Goal: Communication & Community: Participate in discussion

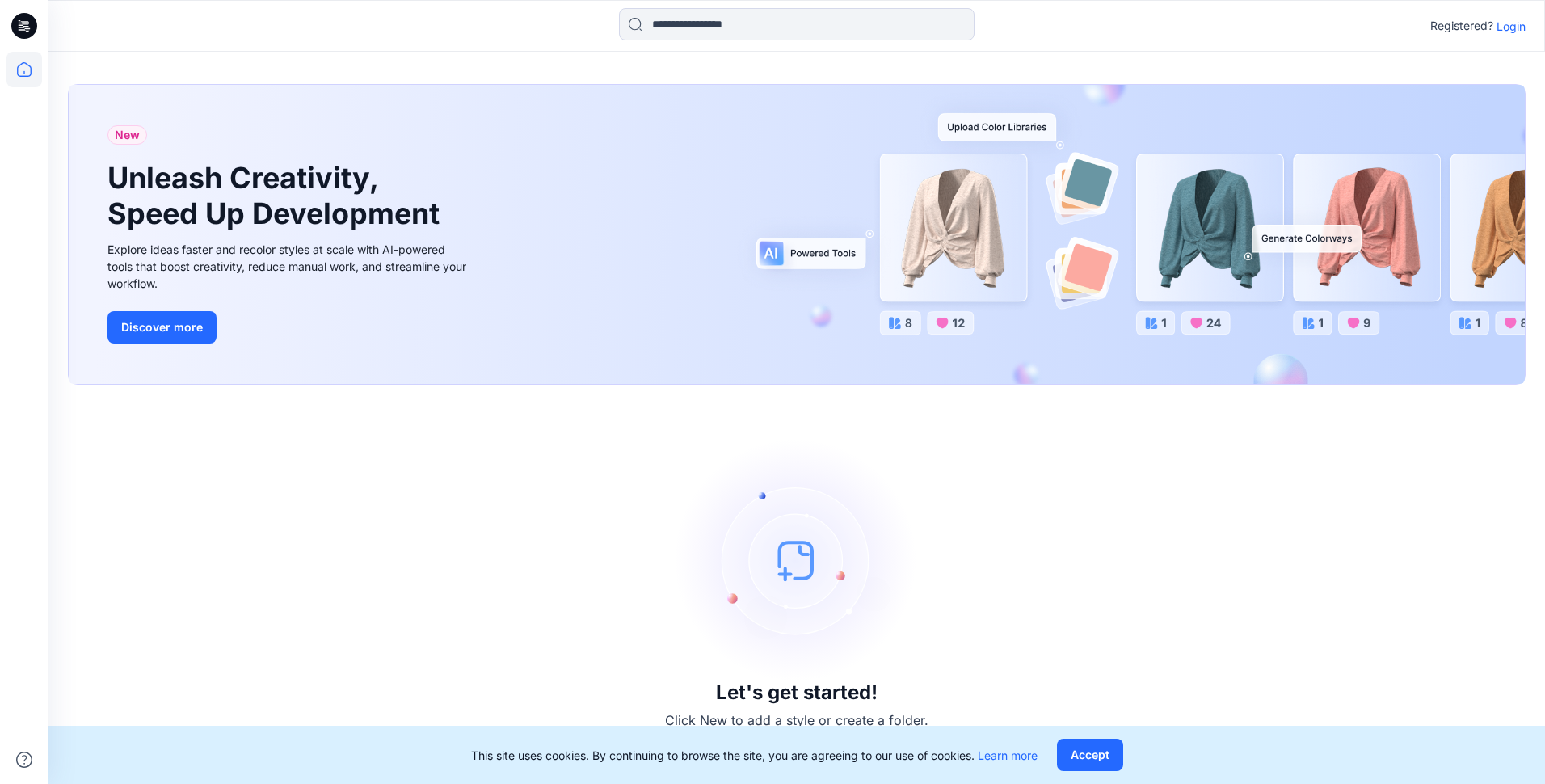
click at [1520, 27] on p "Login" at bounding box center [1511, 26] width 29 height 17
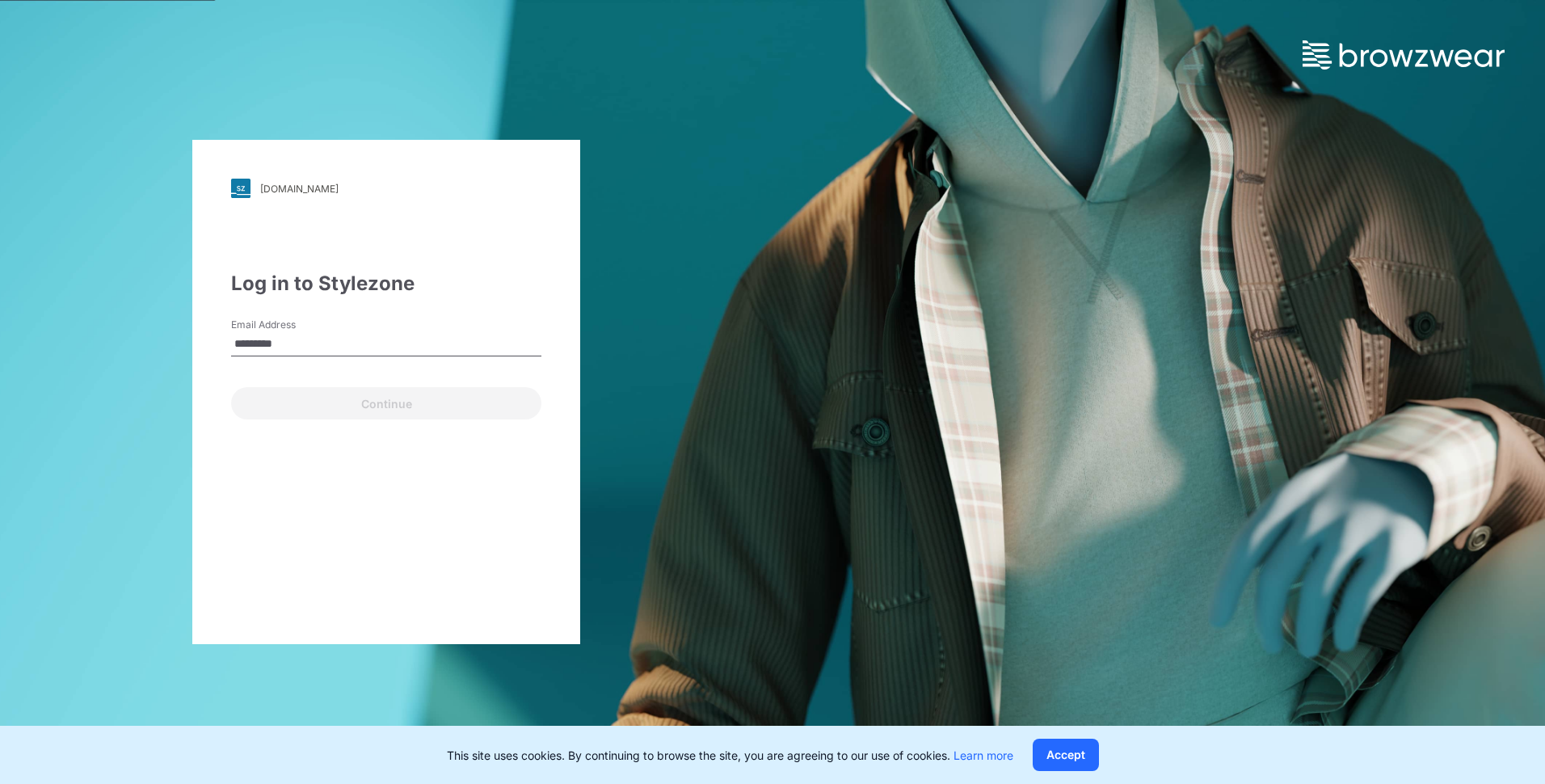
type input "*********"
click at [425, 347] on input "*********" at bounding box center [386, 344] width 311 height 24
type input "**********"
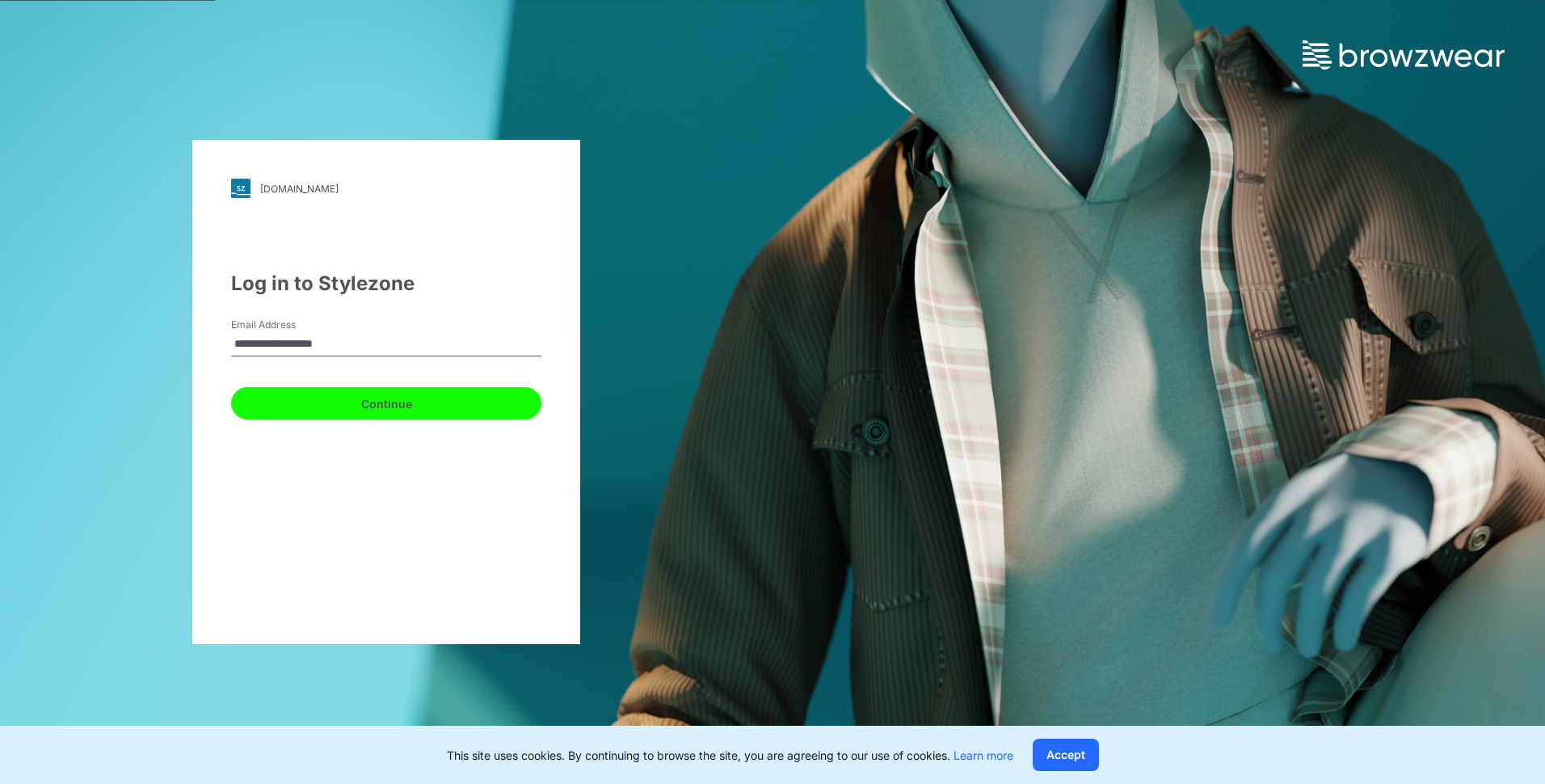
click at [419, 405] on button "Continue" at bounding box center [386, 403] width 311 height 32
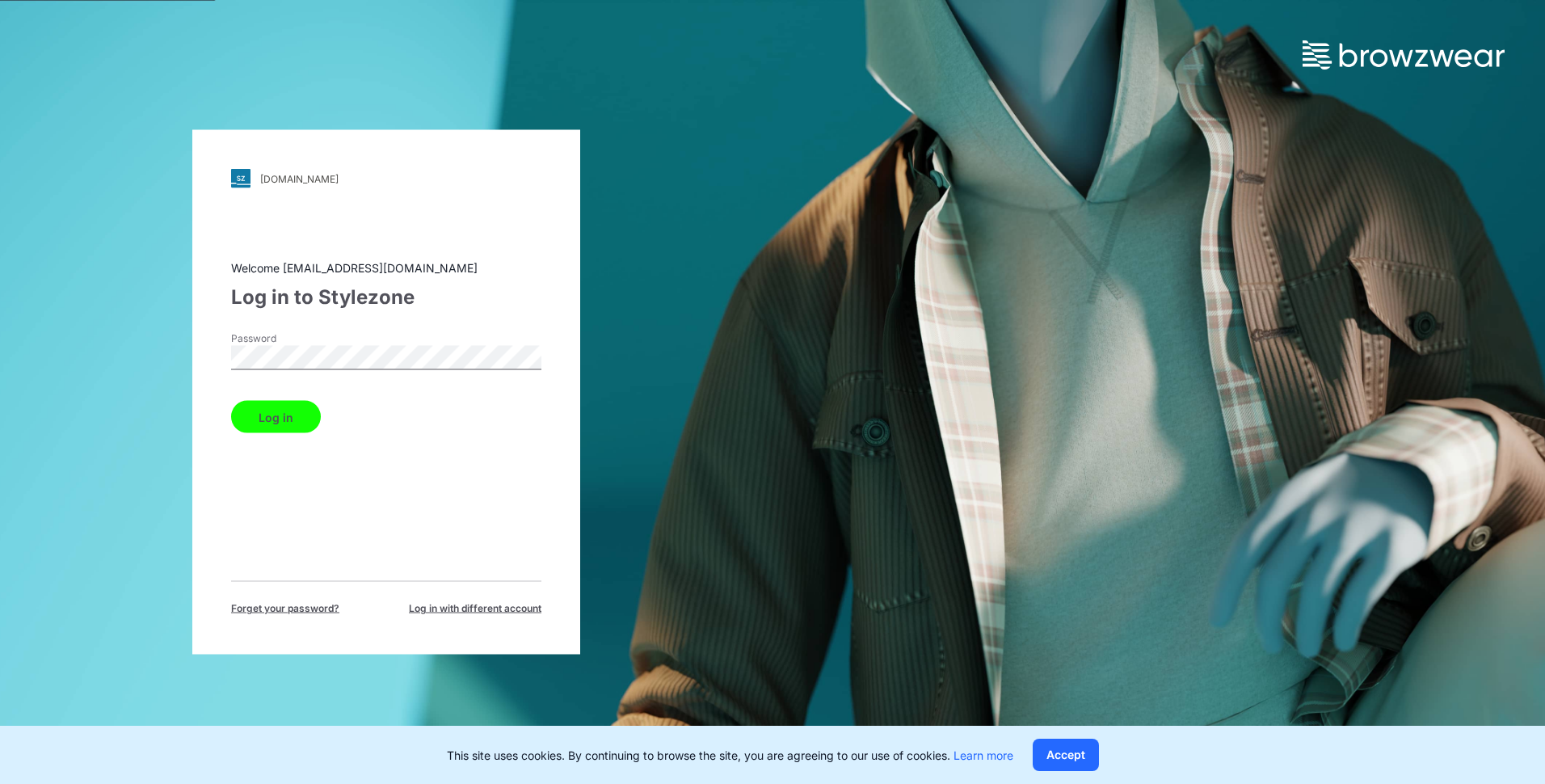
click at [305, 424] on button "Log in" at bounding box center [275, 416] width 90 height 32
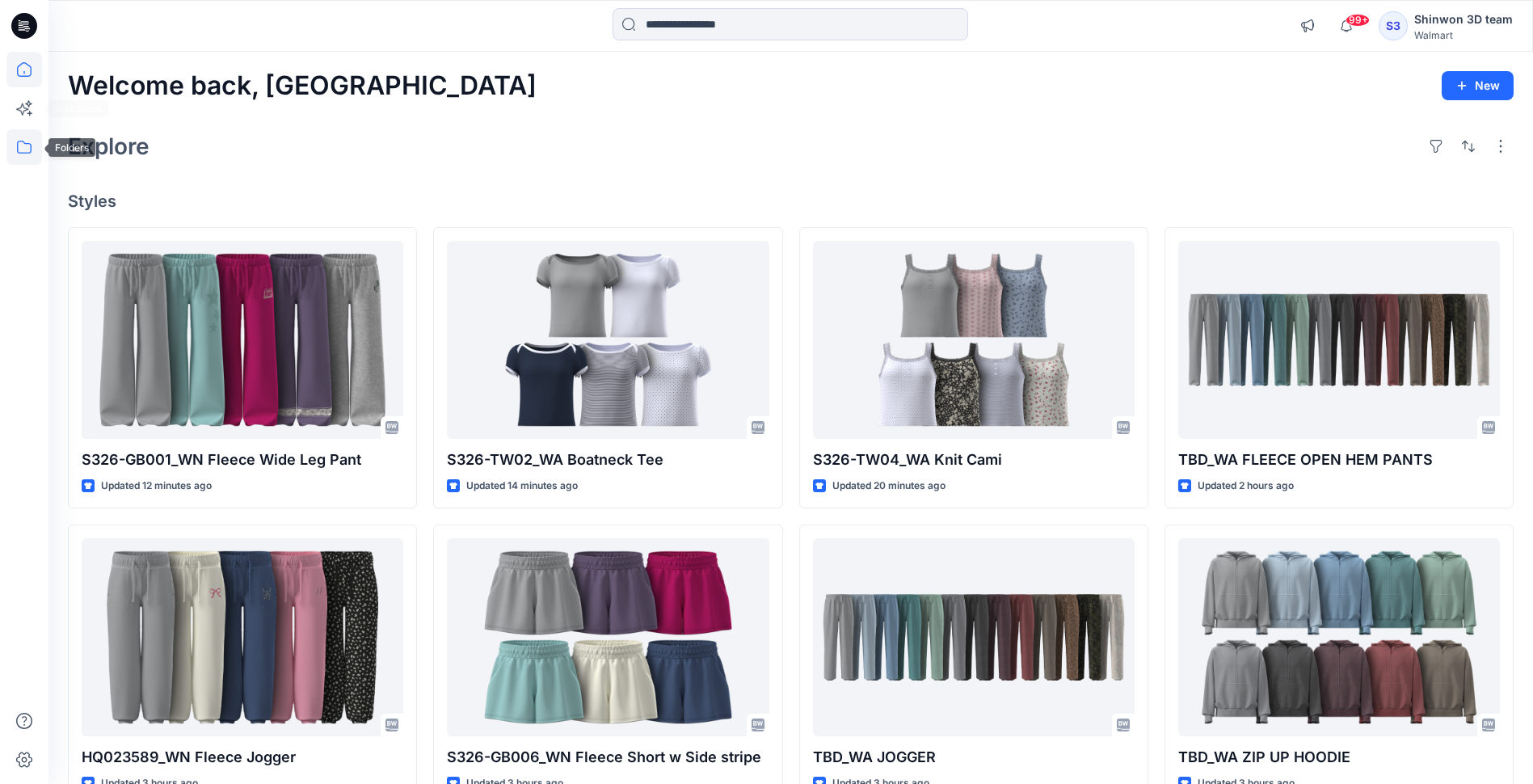
click at [24, 155] on icon at bounding box center [24, 147] width 35 height 35
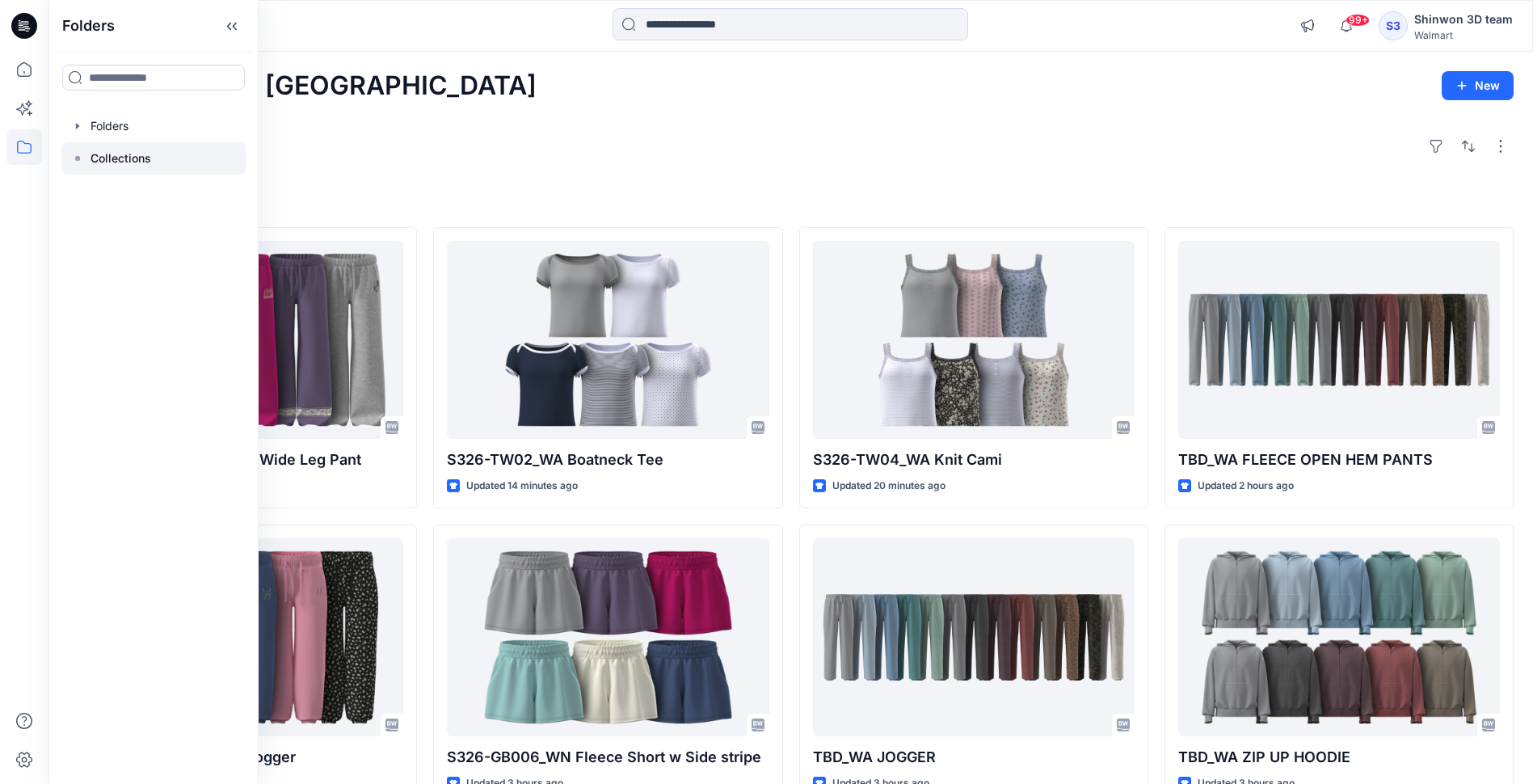
click at [105, 161] on p "Collections" at bounding box center [121, 158] width 60 height 19
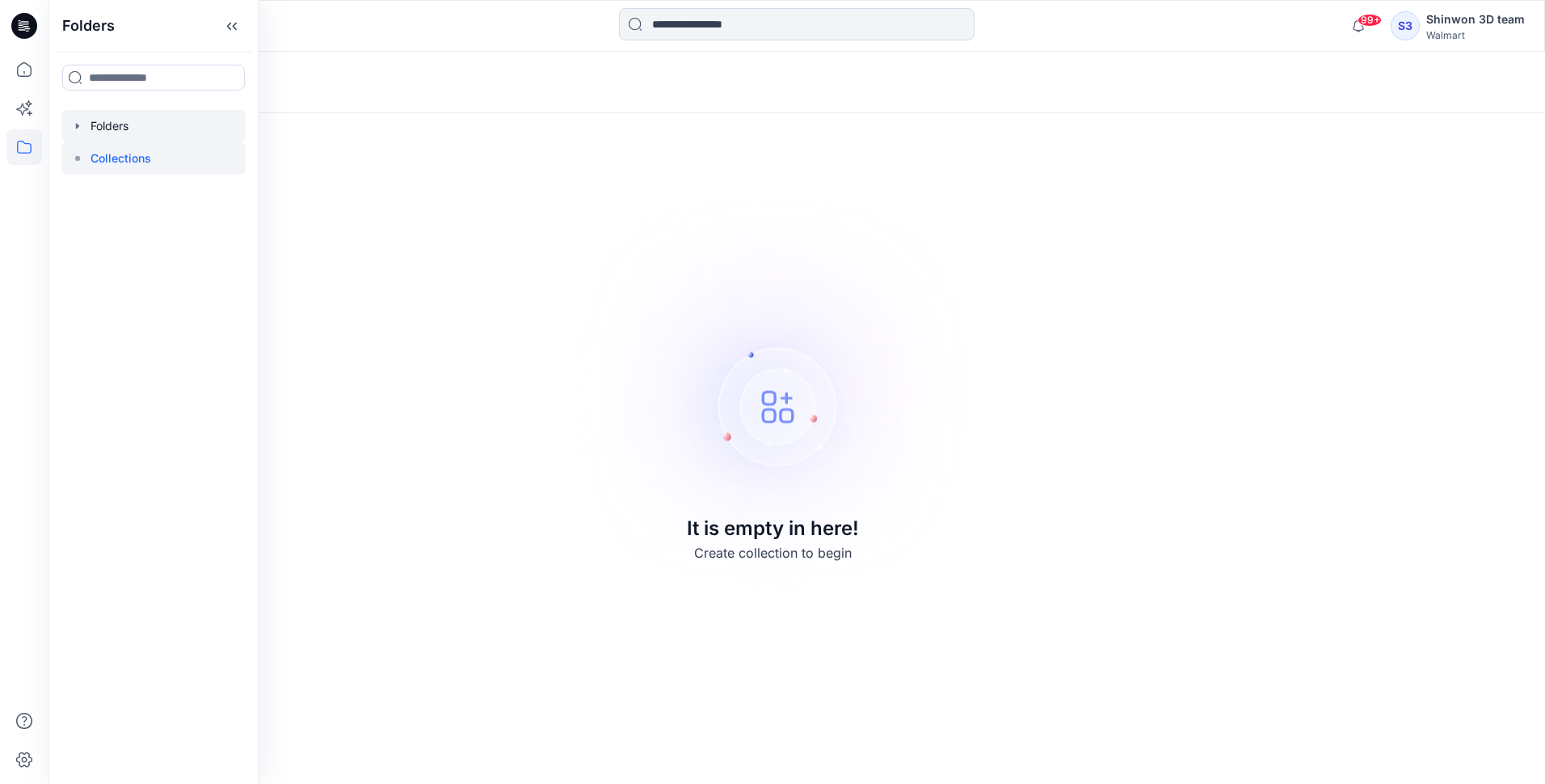
click at [84, 127] on div at bounding box center [153, 126] width 184 height 32
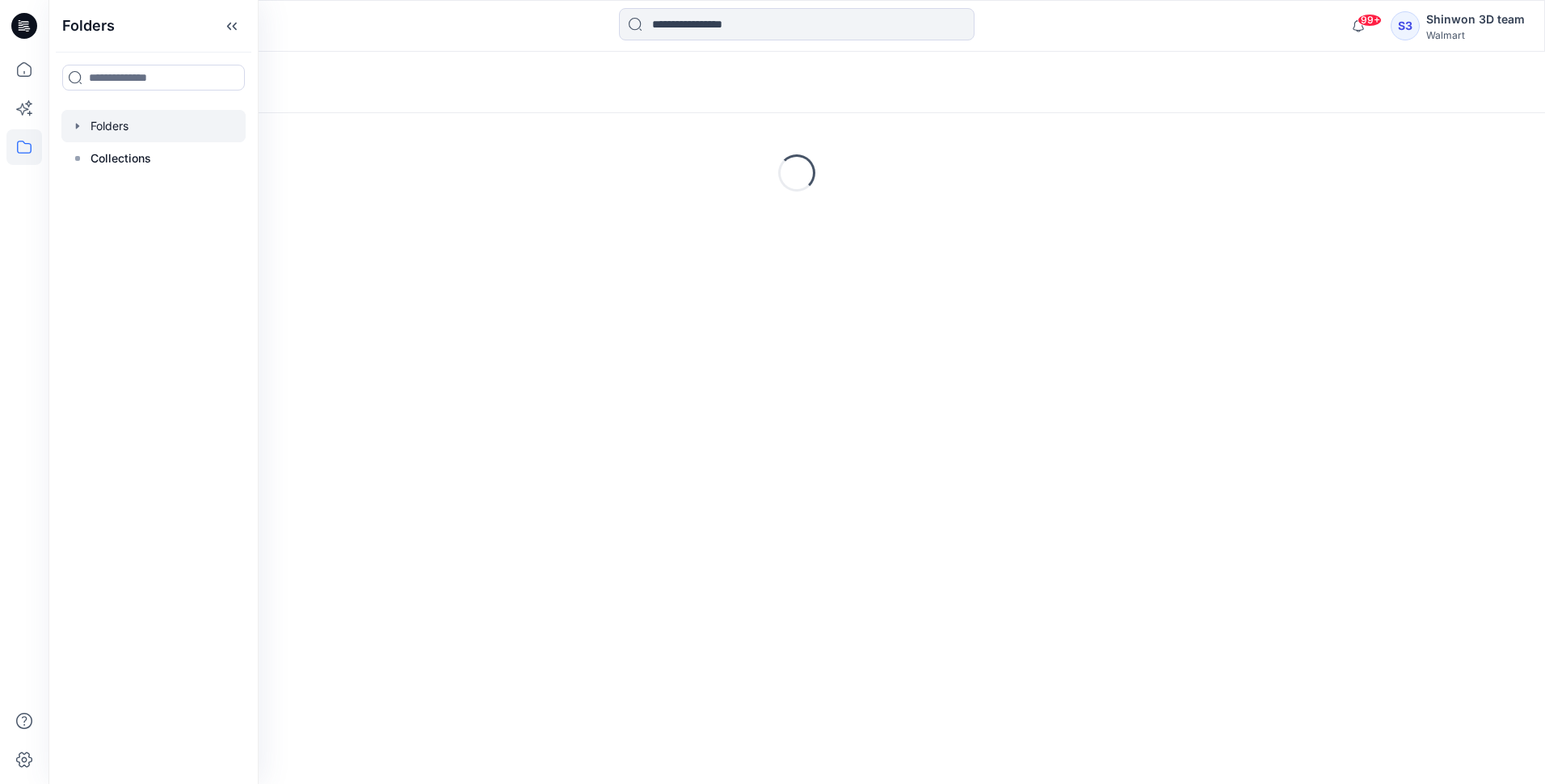
click at [99, 122] on div at bounding box center [153, 126] width 184 height 32
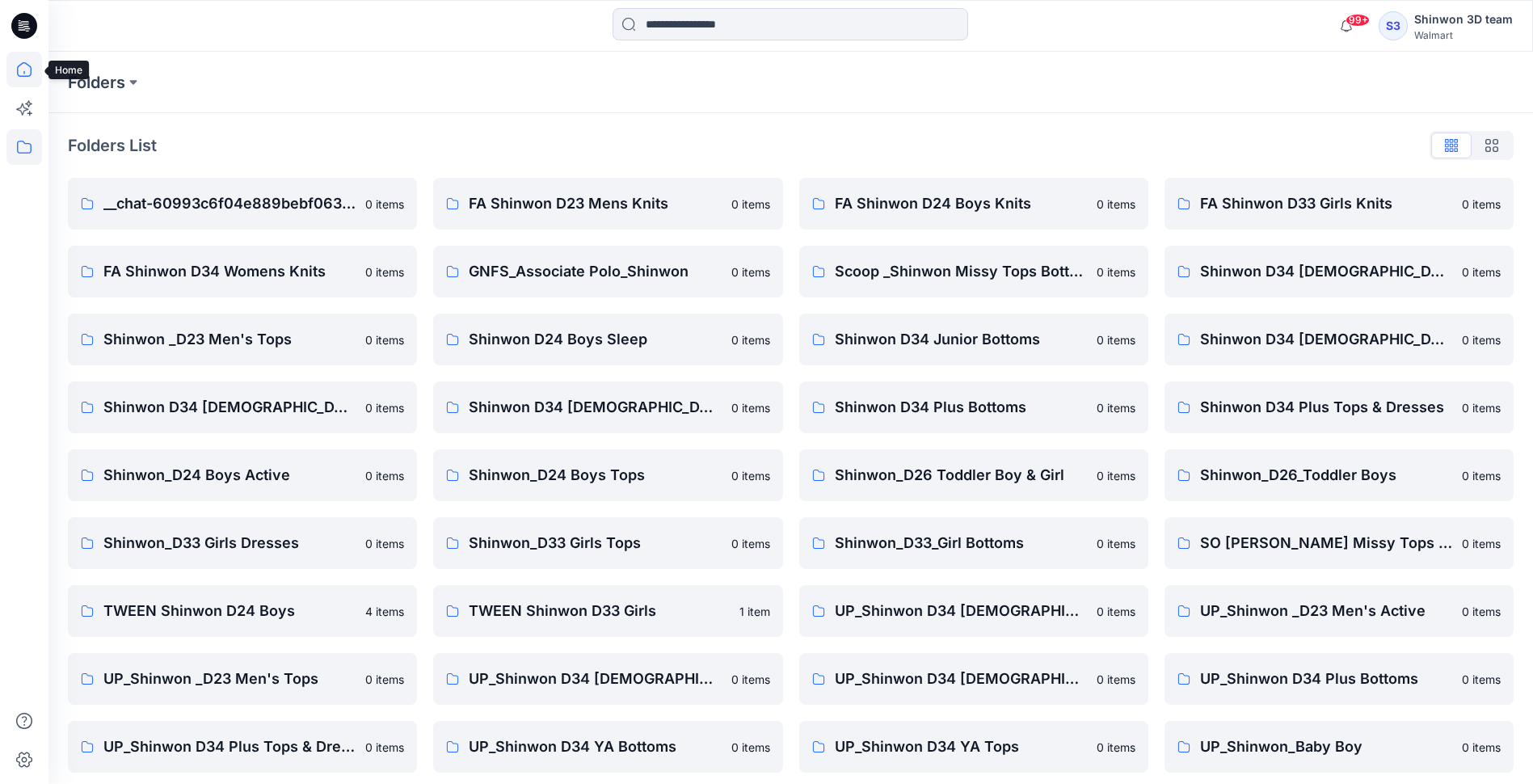
click at [29, 76] on icon at bounding box center [24, 69] width 14 height 14
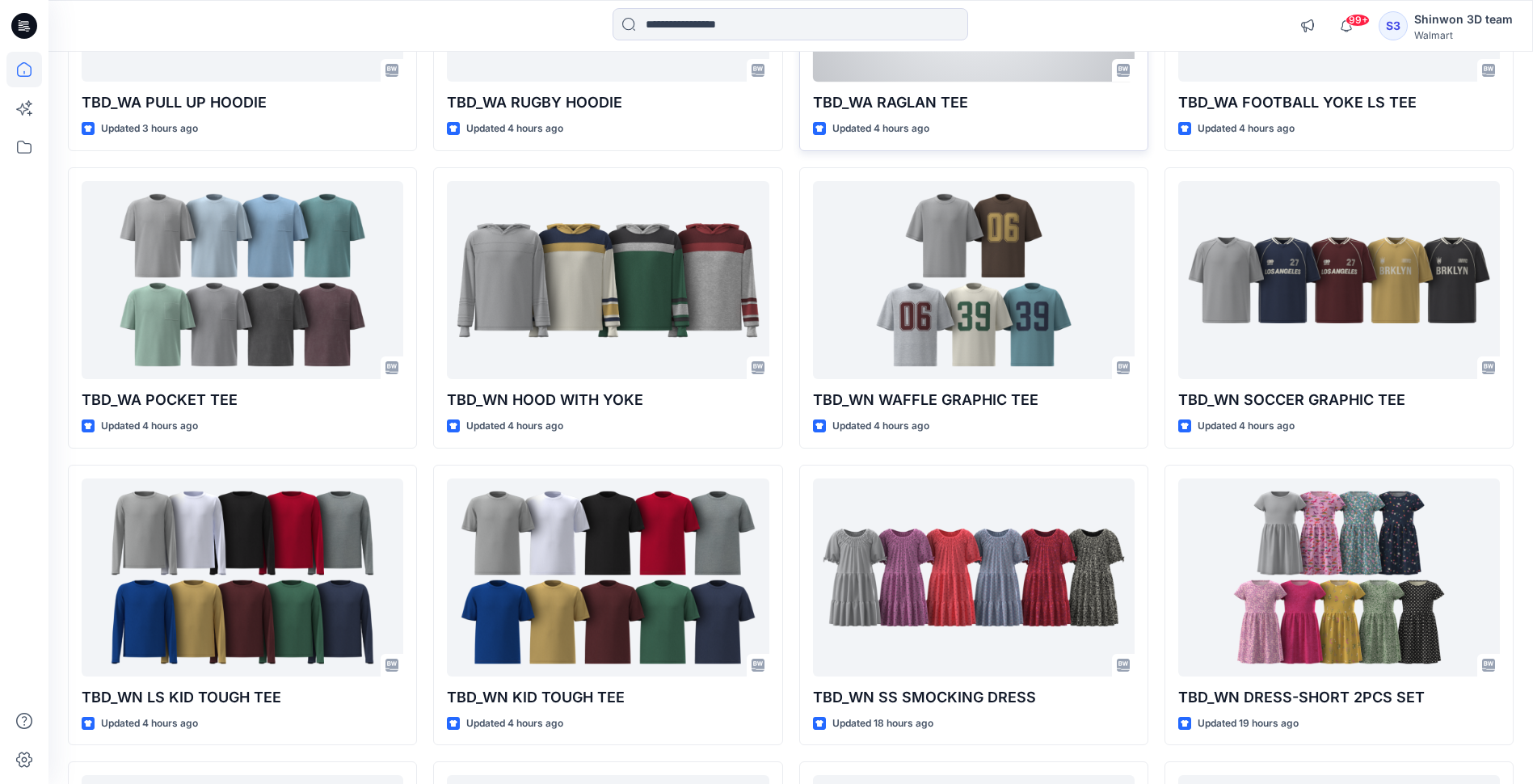
scroll to position [962, 0]
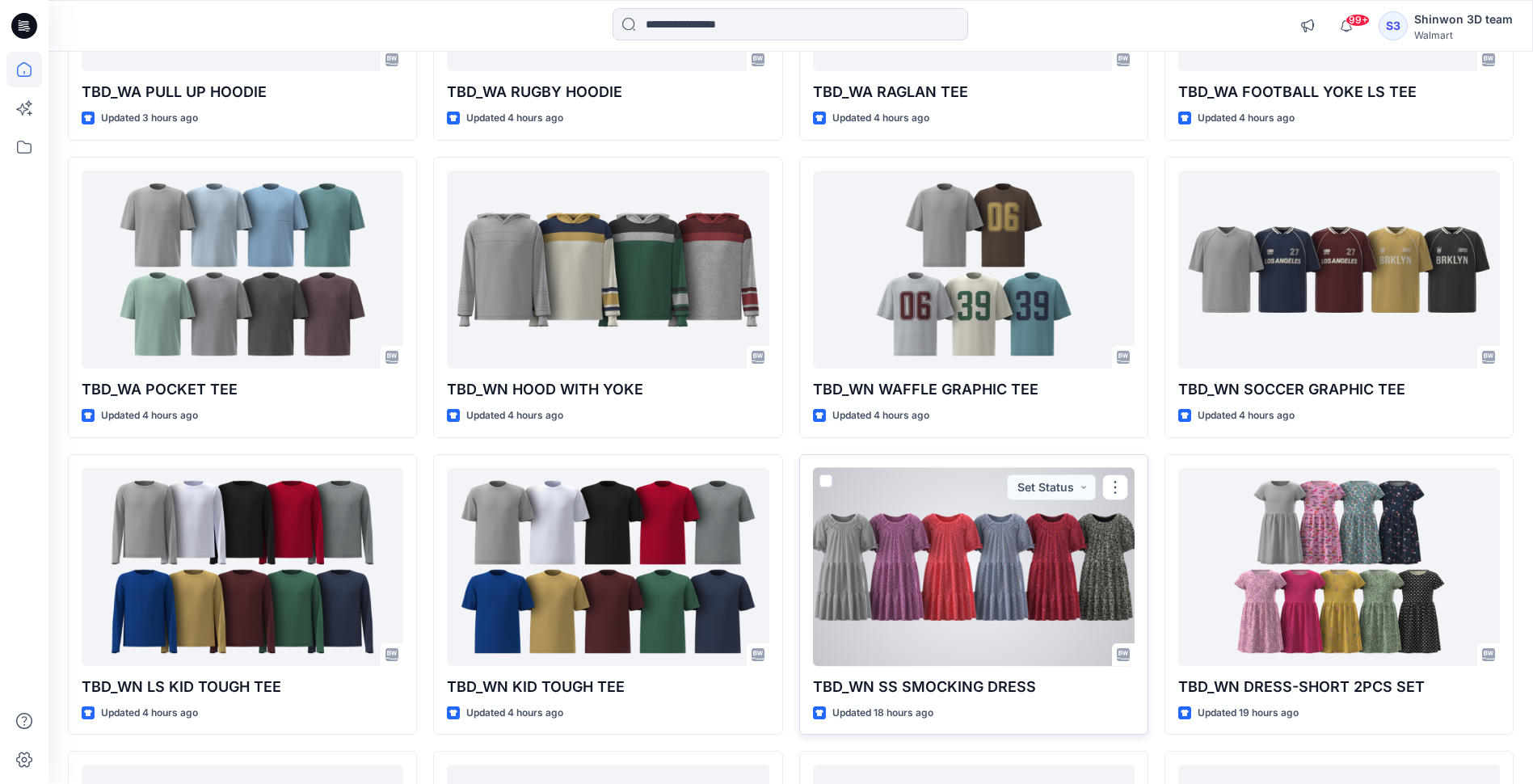
click at [919, 549] on div at bounding box center [973, 567] width 322 height 198
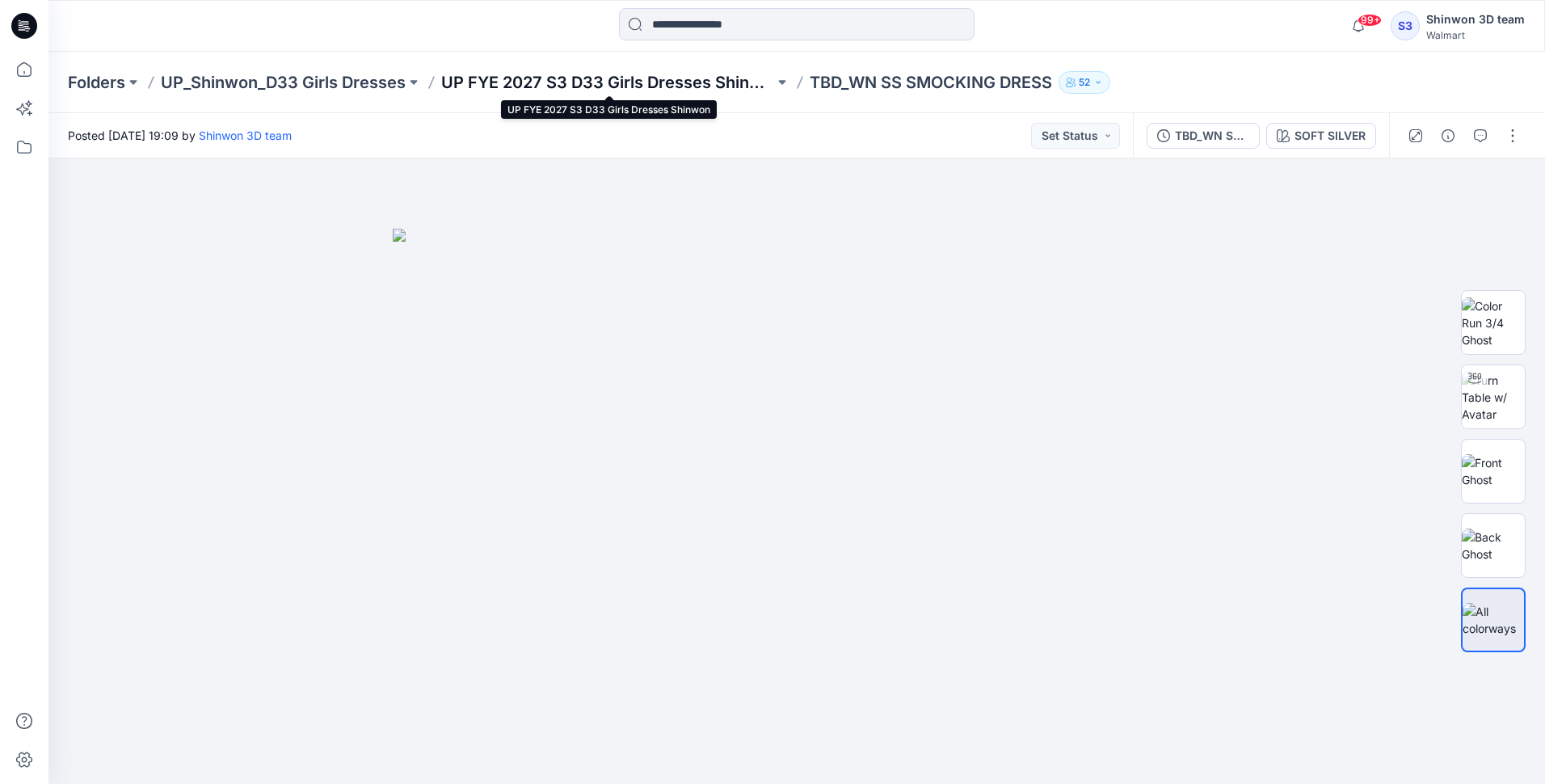
click at [629, 81] on p "UP FYE 2027 S3 D33 Girls Dresses Shinwon" at bounding box center [607, 82] width 333 height 23
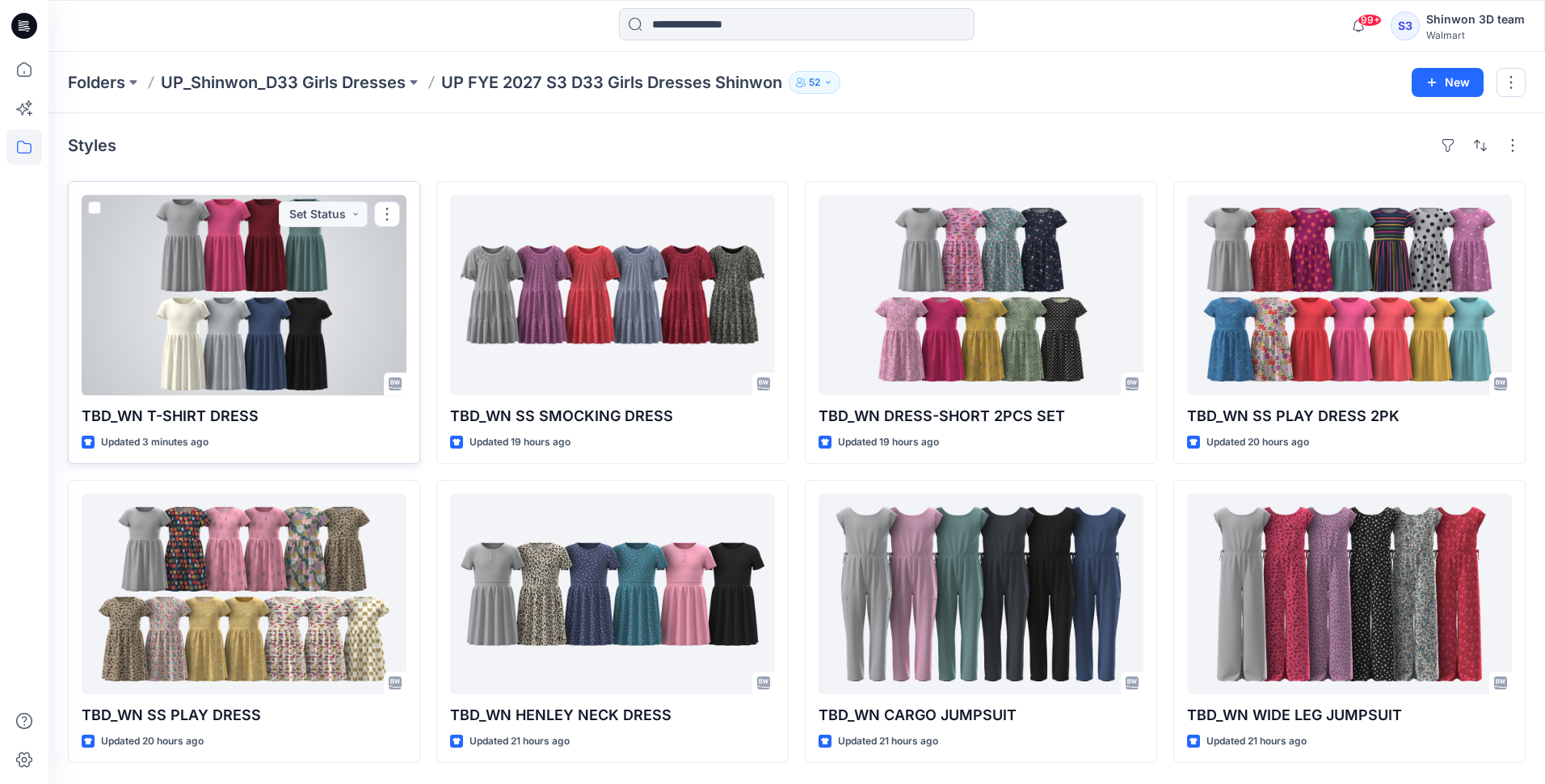
click at [205, 316] on div at bounding box center [244, 295] width 325 height 201
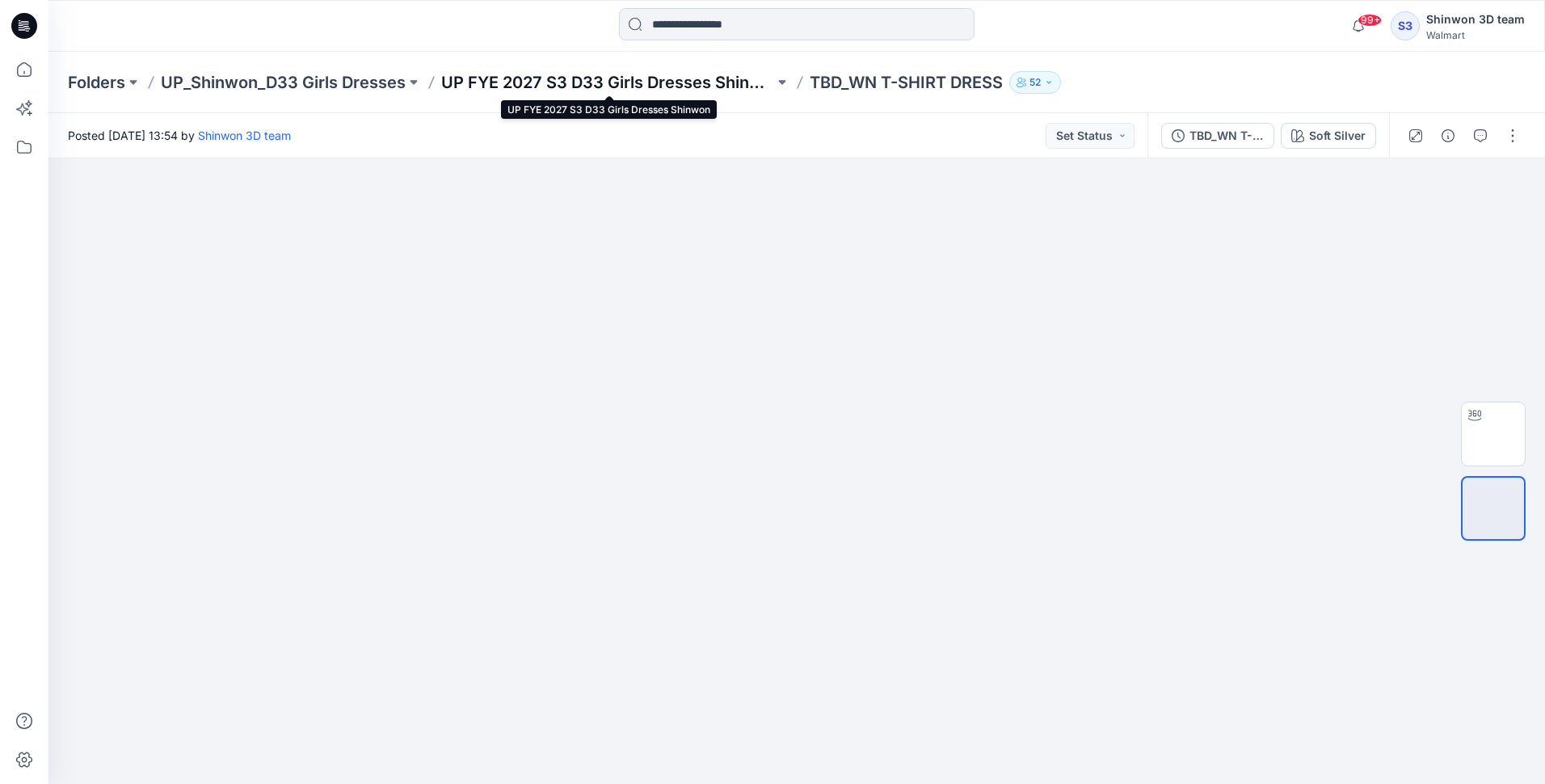
click at [678, 87] on p "UP FYE 2027 S3 D33 Girls Dresses Shinwon" at bounding box center [607, 82] width 333 height 23
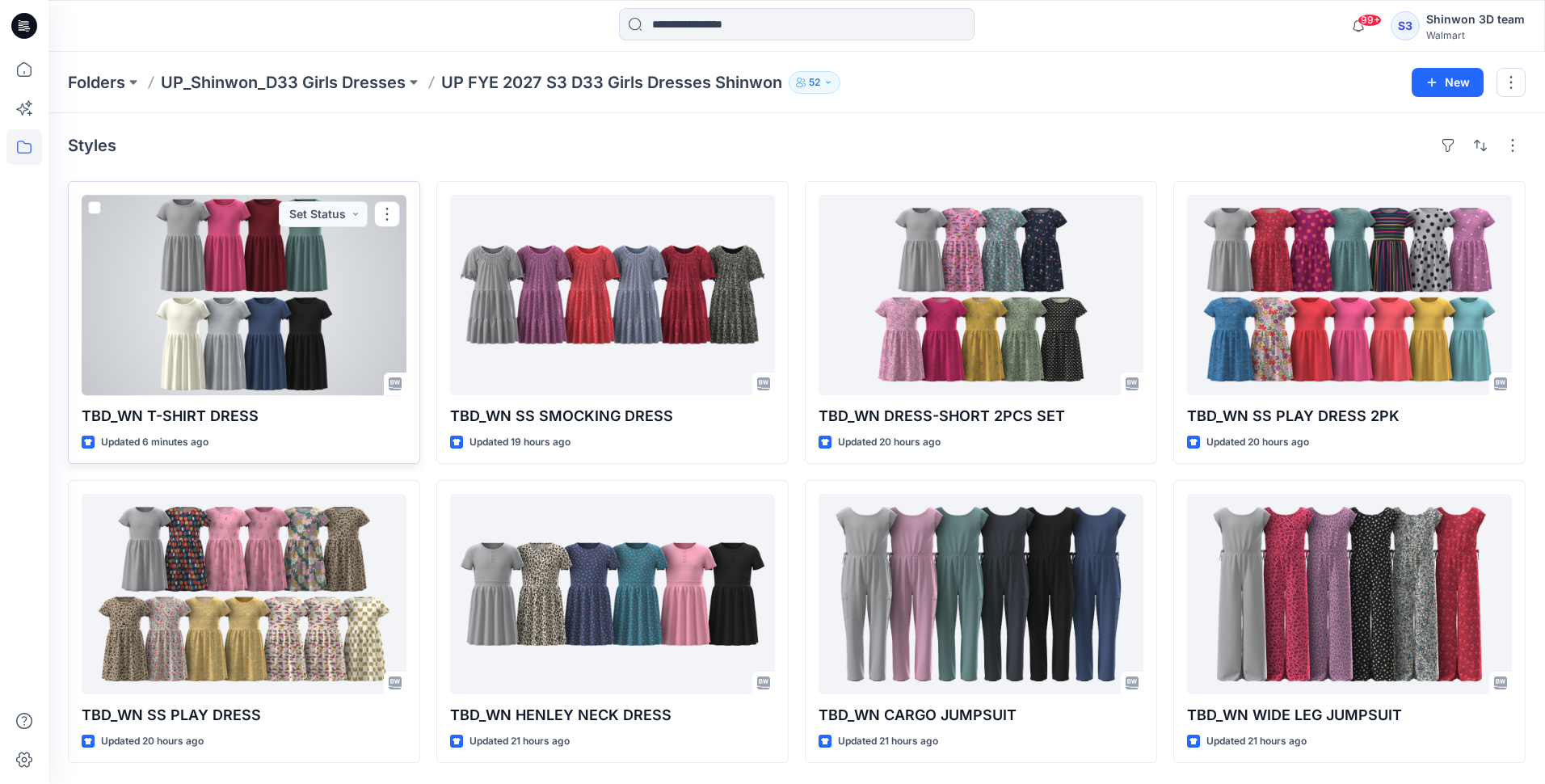
click at [288, 257] on div at bounding box center [244, 295] width 325 height 201
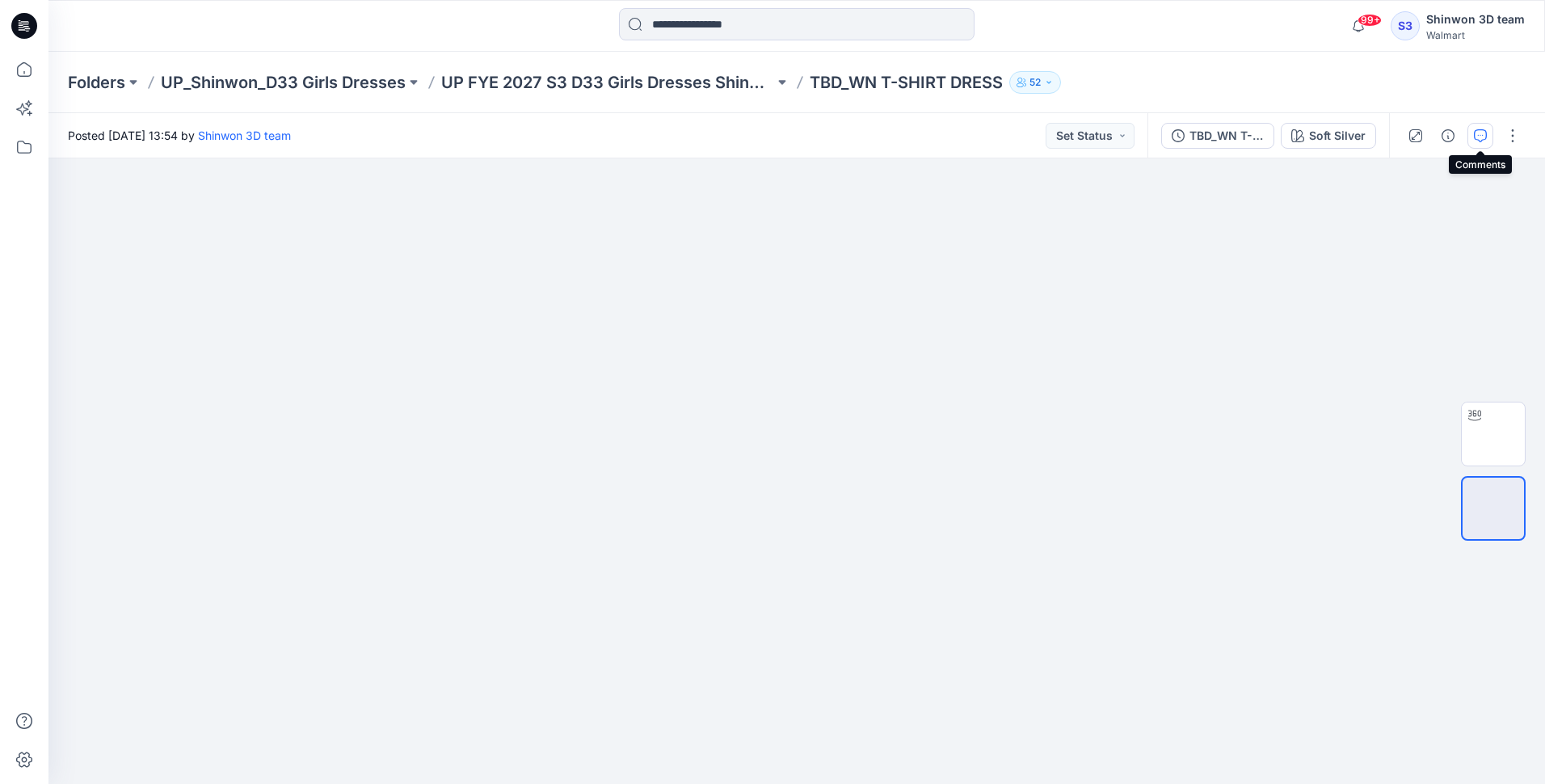
click at [1473, 133] on button "button" at bounding box center [1480, 135] width 26 height 26
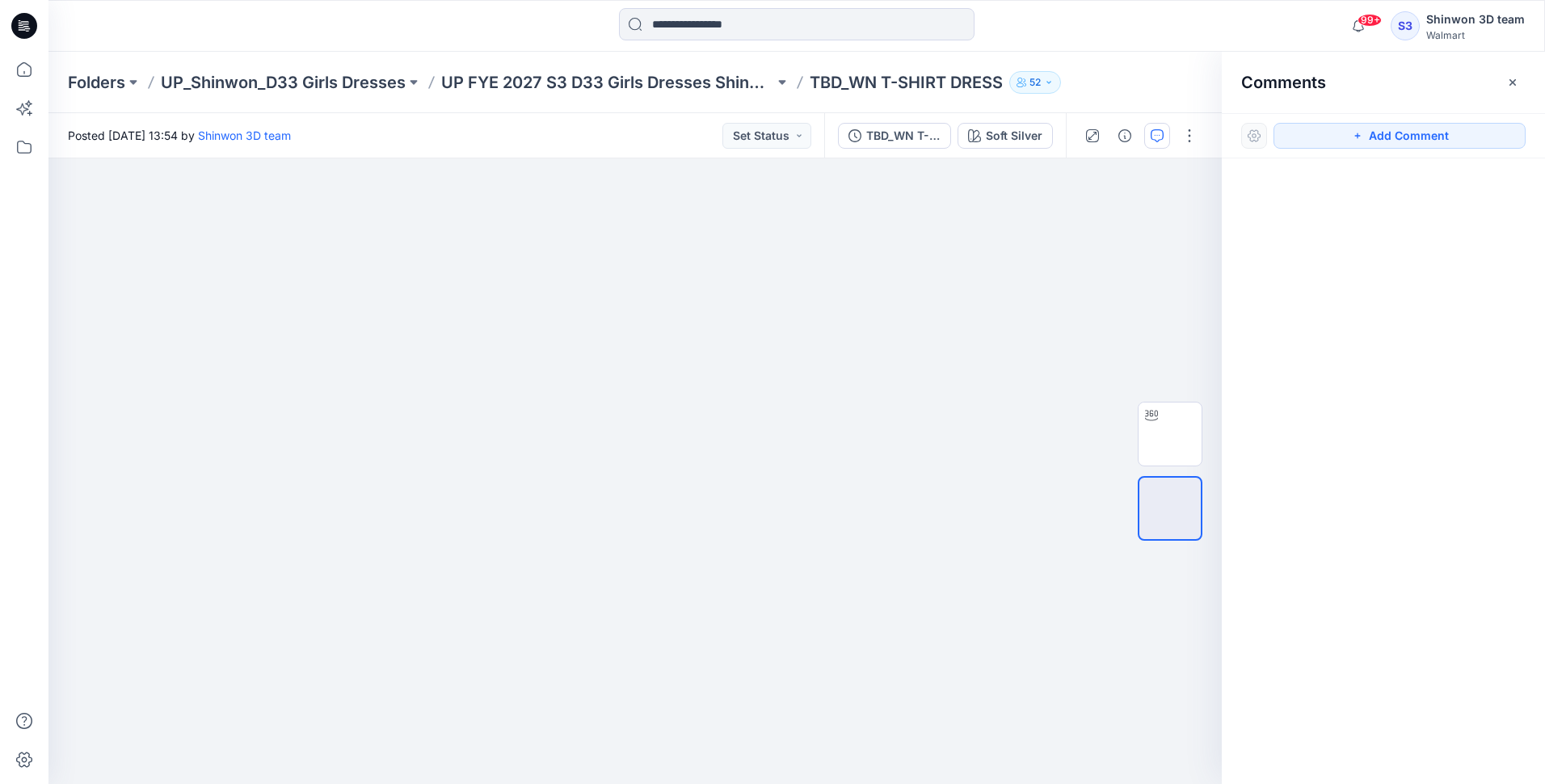
click at [1395, 149] on div "Add Comment" at bounding box center [1383, 136] width 323 height 45
click at [1398, 137] on button "Add Comment" at bounding box center [1400, 135] width 252 height 26
click at [798, 233] on div "1" at bounding box center [635, 471] width 1173 height 625
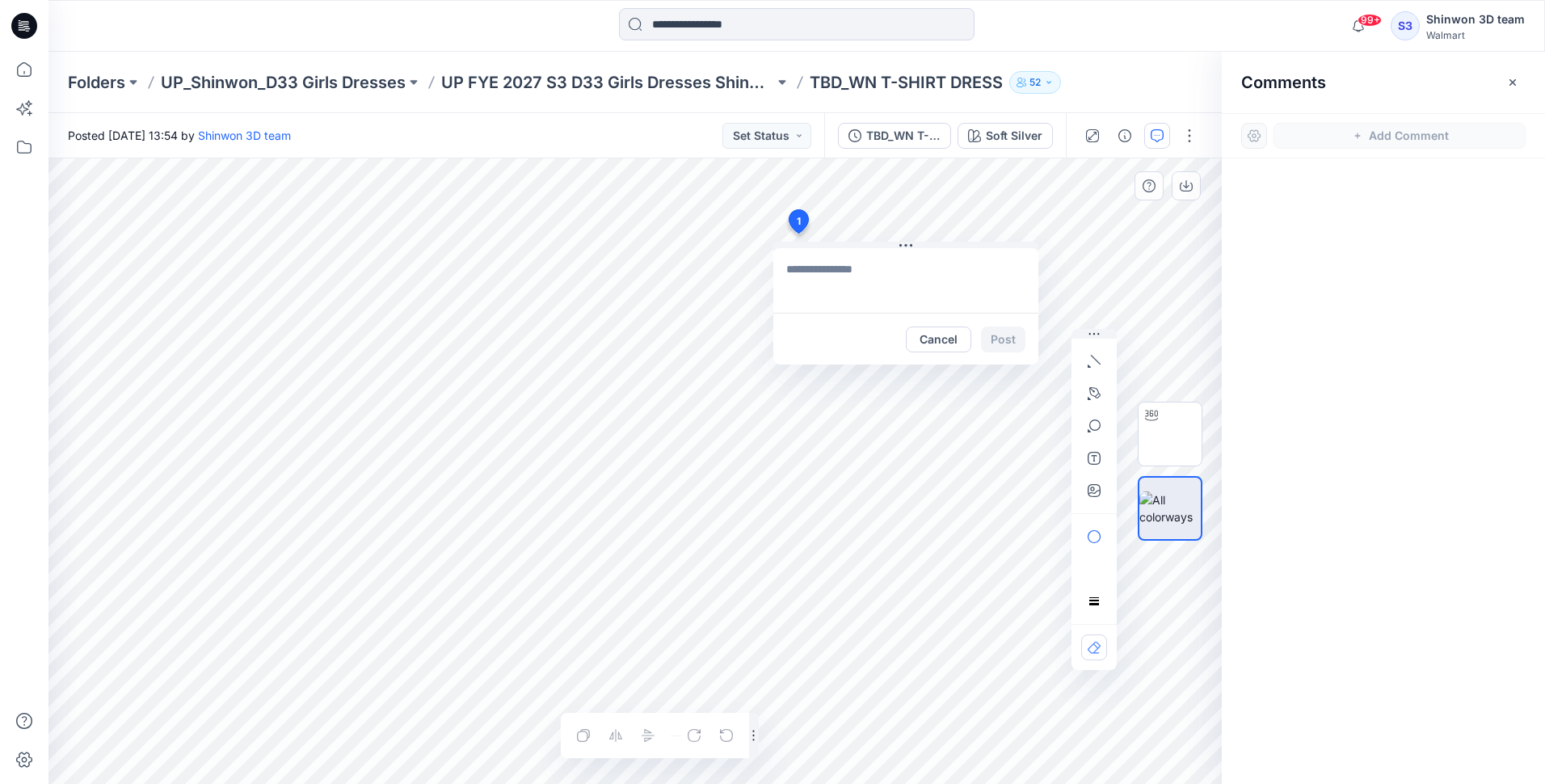
click at [822, 274] on textarea at bounding box center [906, 280] width 265 height 65
paste textarea "**********"
type textarea "**********"
click at [1012, 343] on button "Post" at bounding box center [1003, 339] width 45 height 26
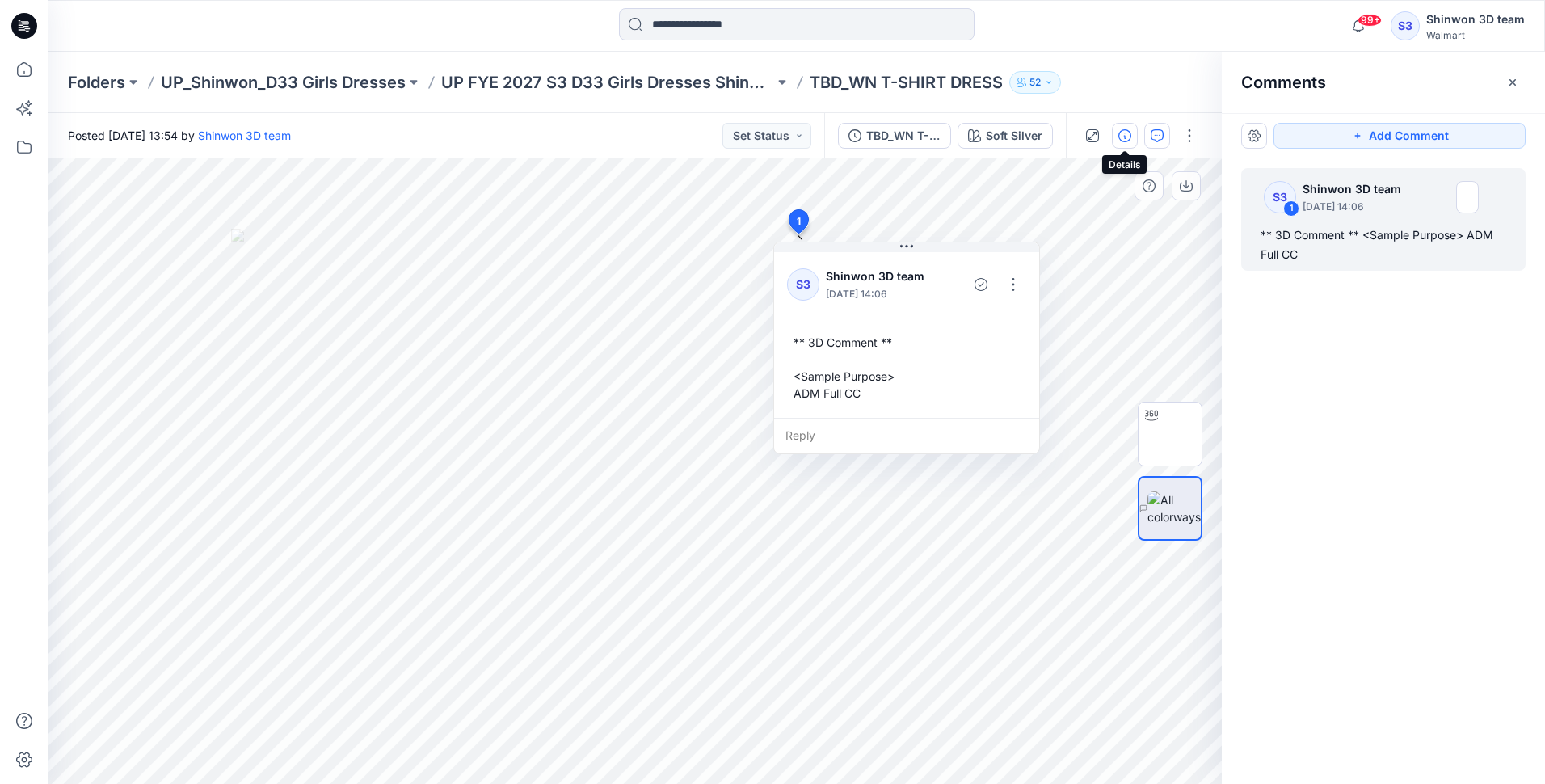
click at [1123, 131] on icon "button" at bounding box center [1124, 135] width 13 height 13
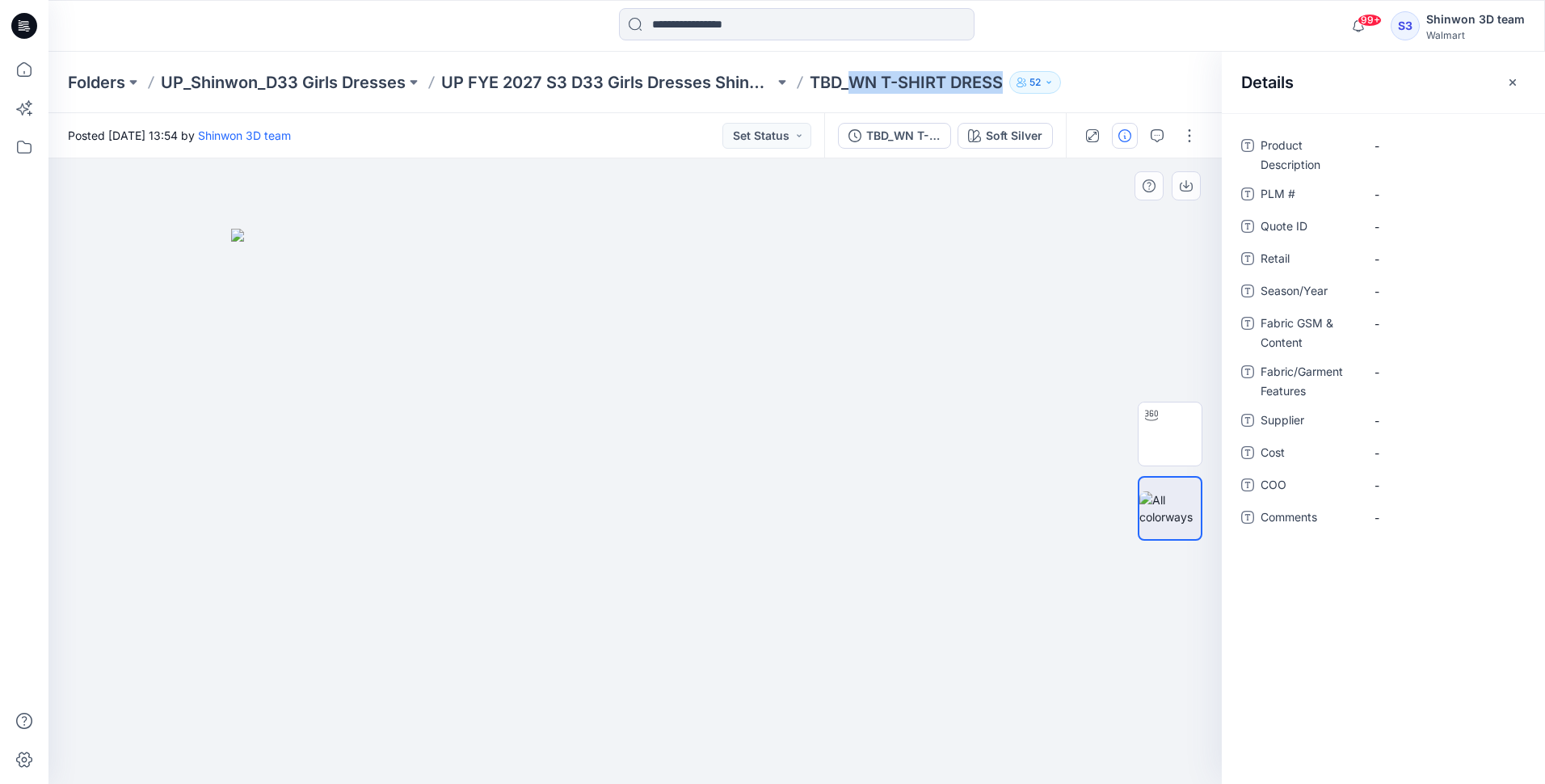
drag, startPoint x: 855, startPoint y: 86, endPoint x: 1002, endPoint y: 88, distance: 147.0
click at [1002, 88] on p "TBD_WN T-SHIRT DRESS" at bounding box center [906, 82] width 193 height 23
copy p "WN T-SHIRT DRESS"
click at [1387, 151] on Description "-" at bounding box center [1444, 146] width 140 height 17
click at [1429, 190] on \ "-" at bounding box center [1444, 194] width 140 height 17
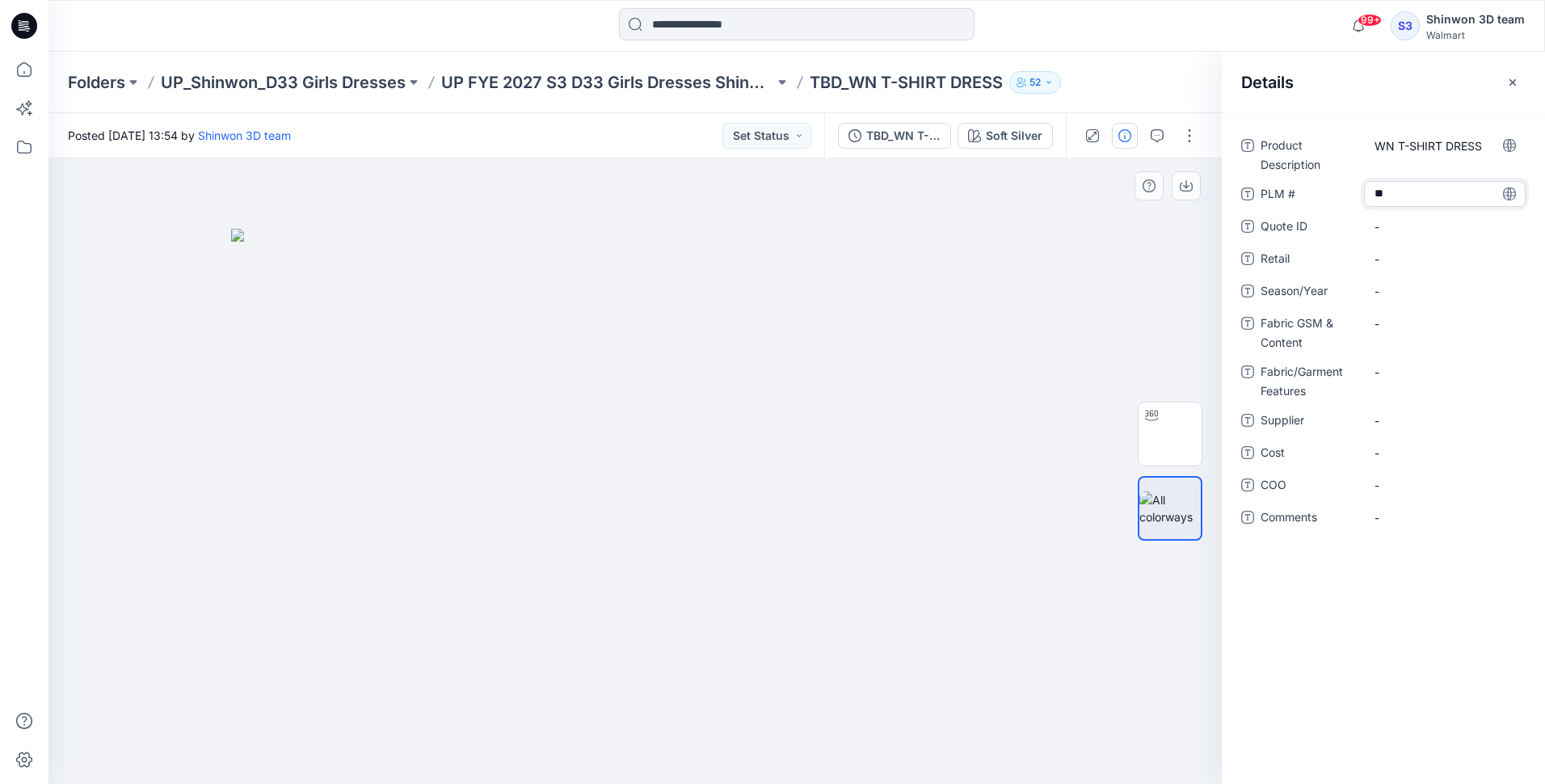
type textarea "***"
click at [1413, 256] on span "-" at bounding box center [1444, 259] width 140 height 17
click at [1406, 289] on span "-" at bounding box center [1444, 291] width 140 height 17
click at [1392, 296] on span "-" at bounding box center [1444, 291] width 140 height 17
click at [1398, 332] on div "-" at bounding box center [1445, 323] width 161 height 26
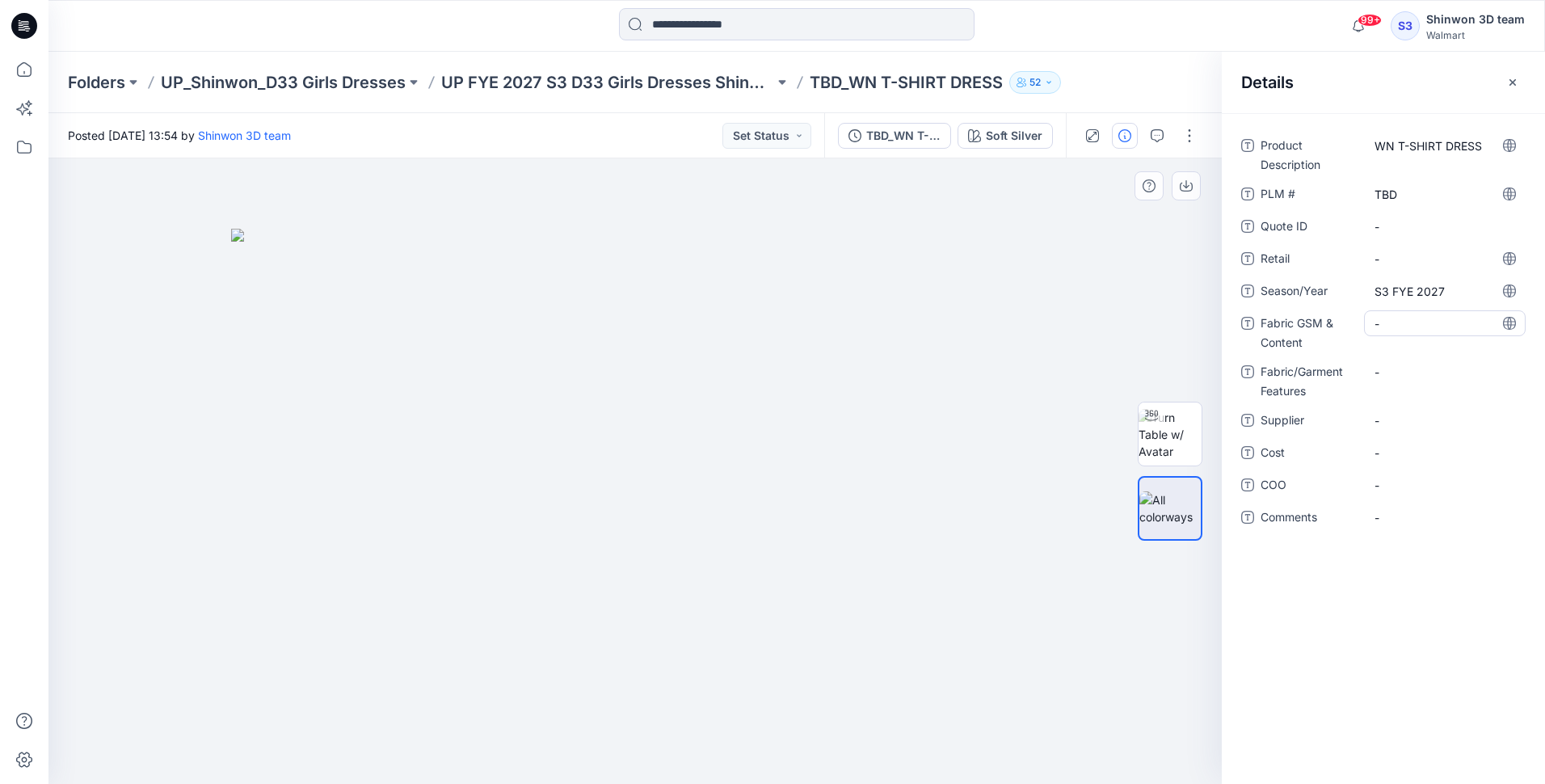
click at [1413, 321] on Content "-" at bounding box center [1444, 323] width 140 height 17
type textarea "**********"
click at [1421, 388] on Features "-" at bounding box center [1444, 383] width 140 height 17
type textarea "*******"
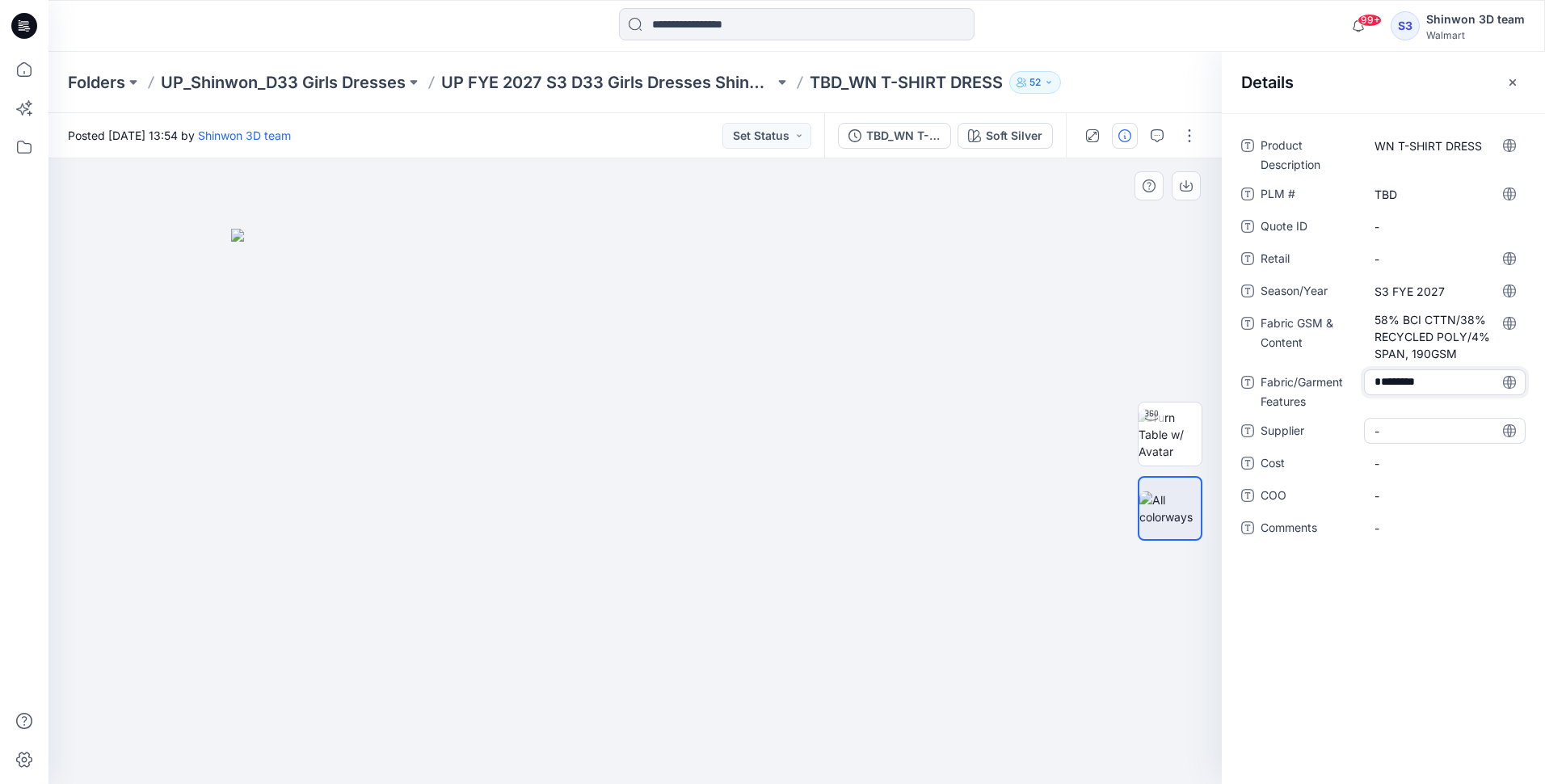
click at [1396, 432] on span "-" at bounding box center [1444, 431] width 140 height 17
type textarea "*******"
click at [1061, 329] on div at bounding box center [635, 471] width 1173 height 625
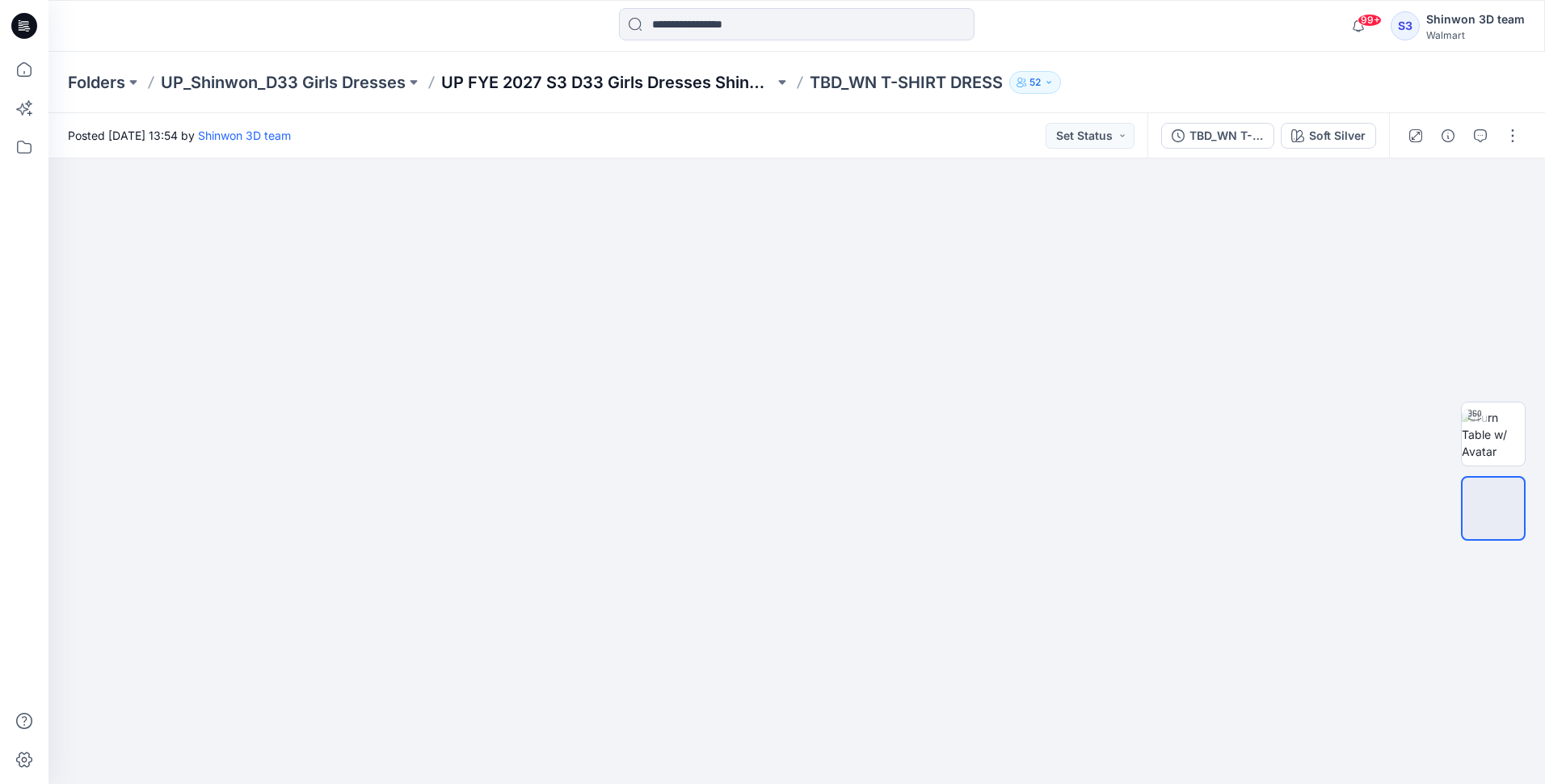
click at [641, 77] on p "UP FYE 2027 S3 D33 Girls Dresses Shinwon" at bounding box center [607, 82] width 333 height 23
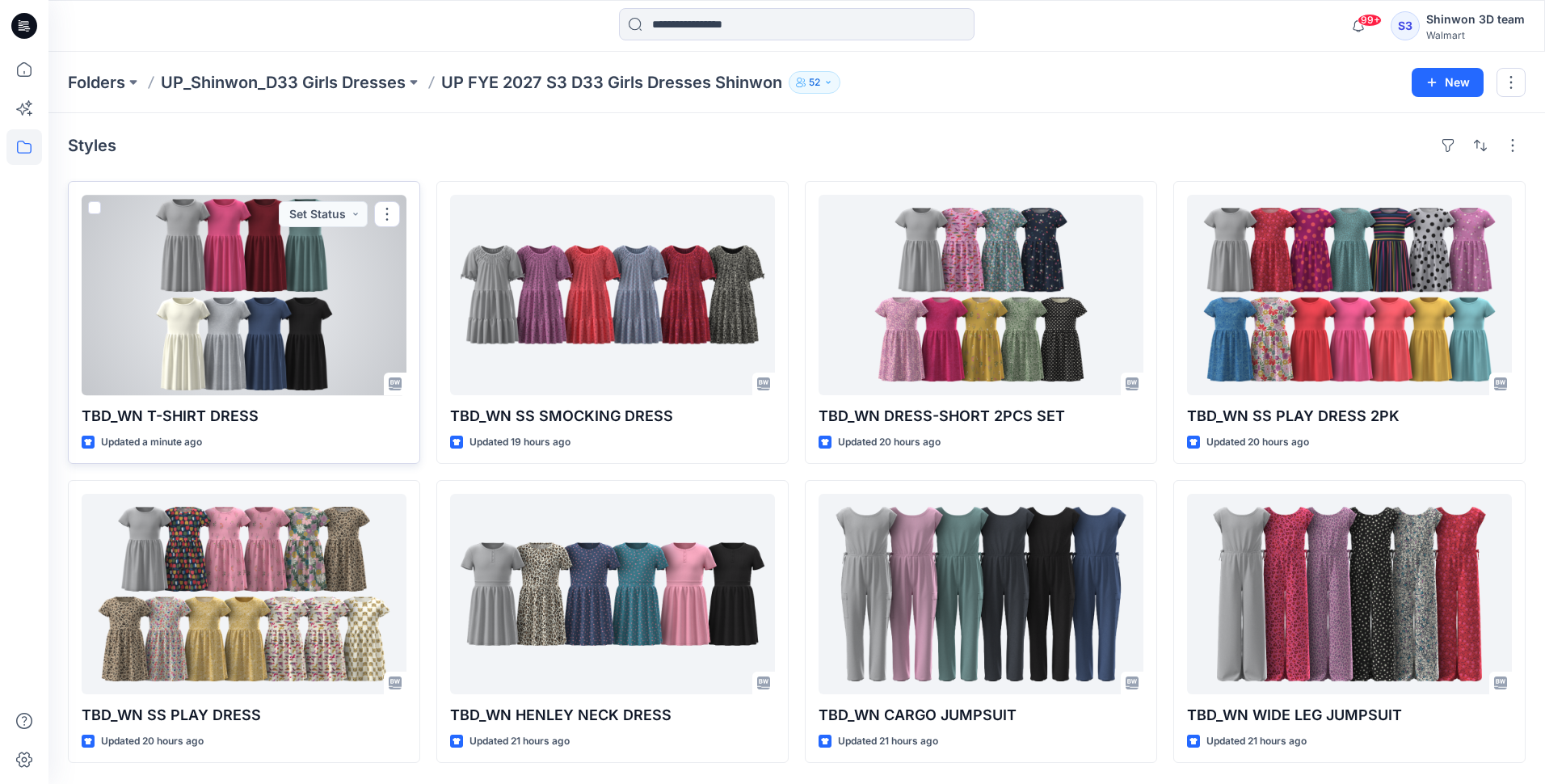
click at [178, 304] on div at bounding box center [244, 295] width 325 height 201
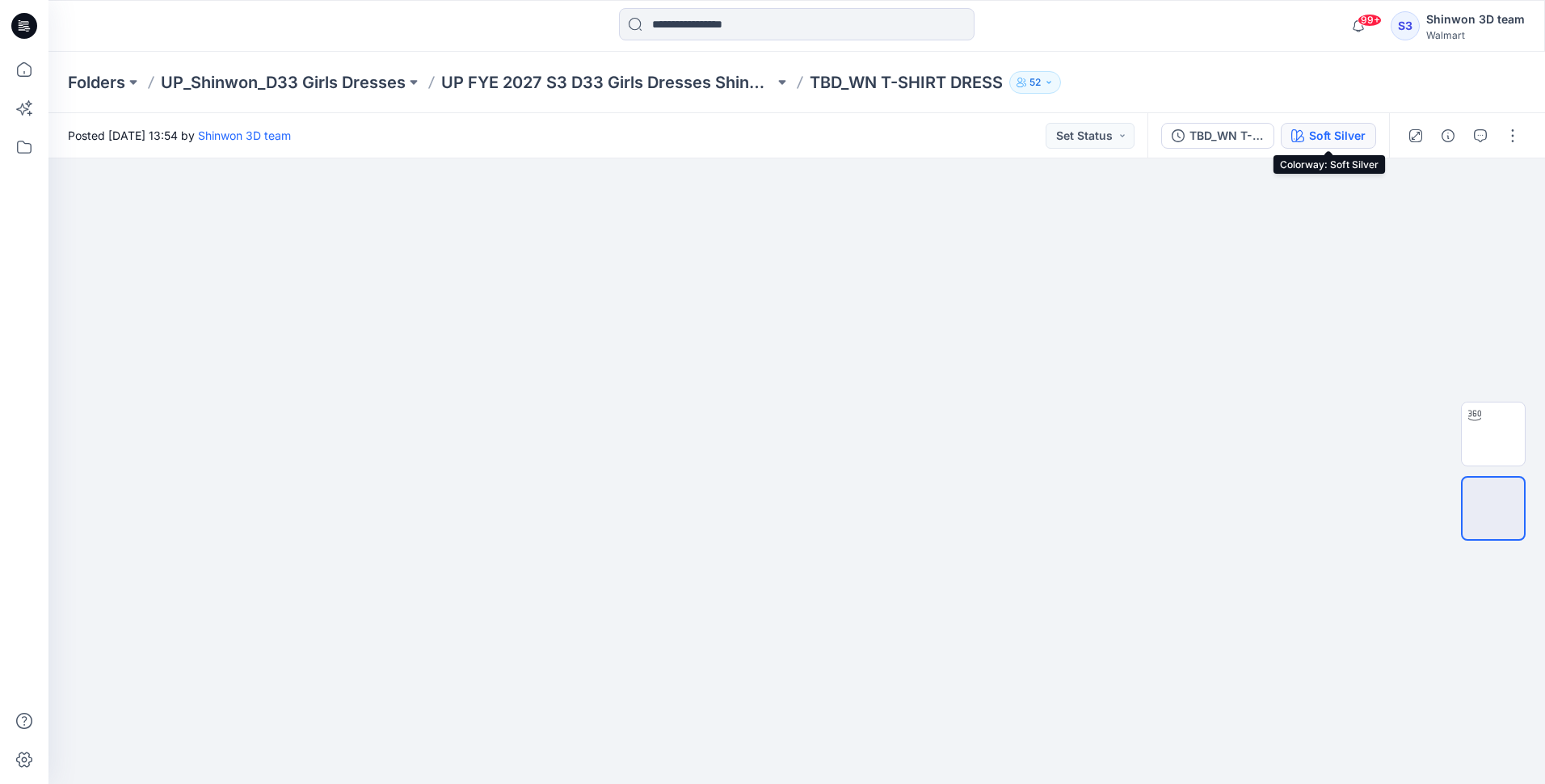
click at [1305, 138] on button "Soft Silver" at bounding box center [1328, 135] width 96 height 26
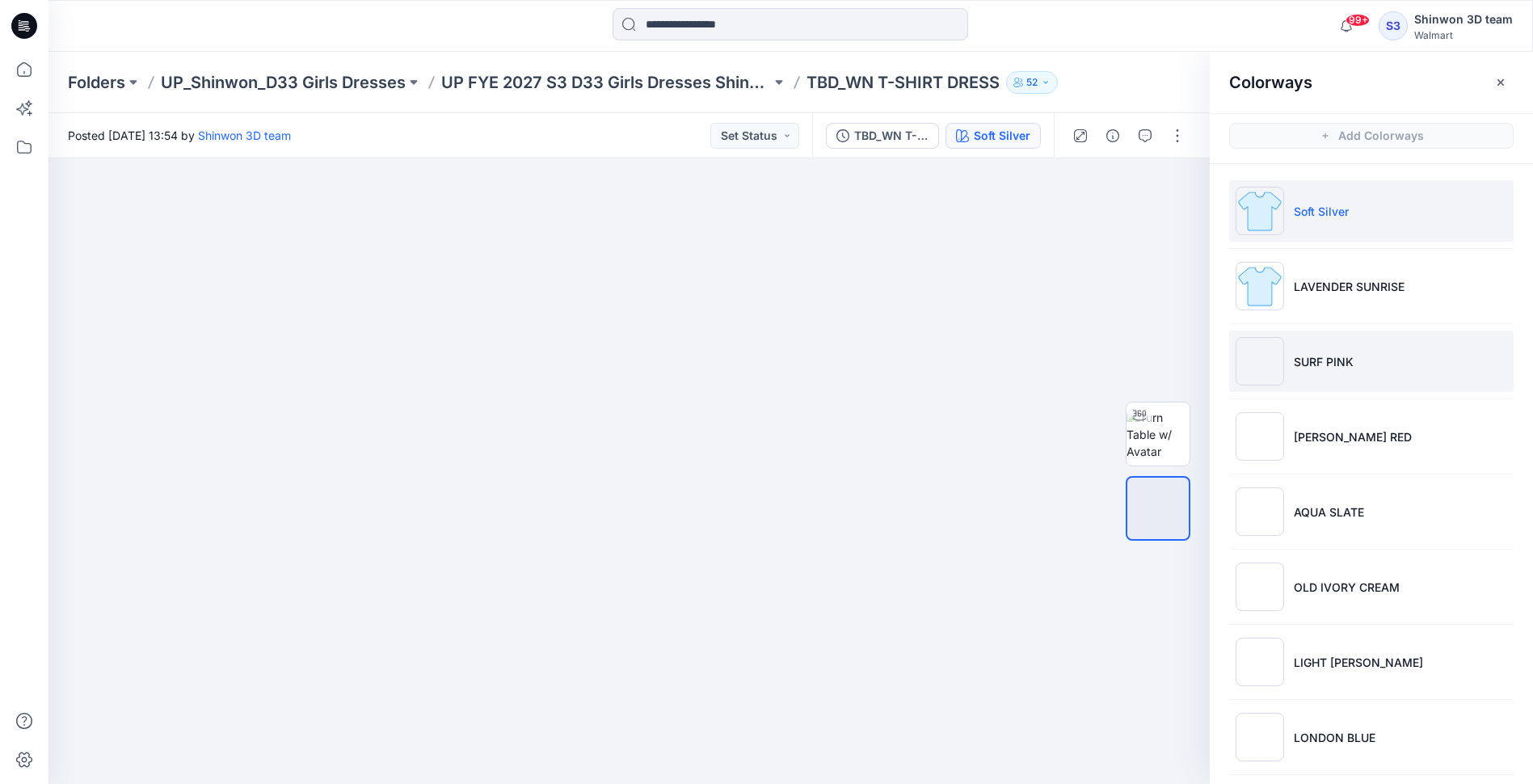
click at [1270, 352] on img at bounding box center [1260, 361] width 49 height 49
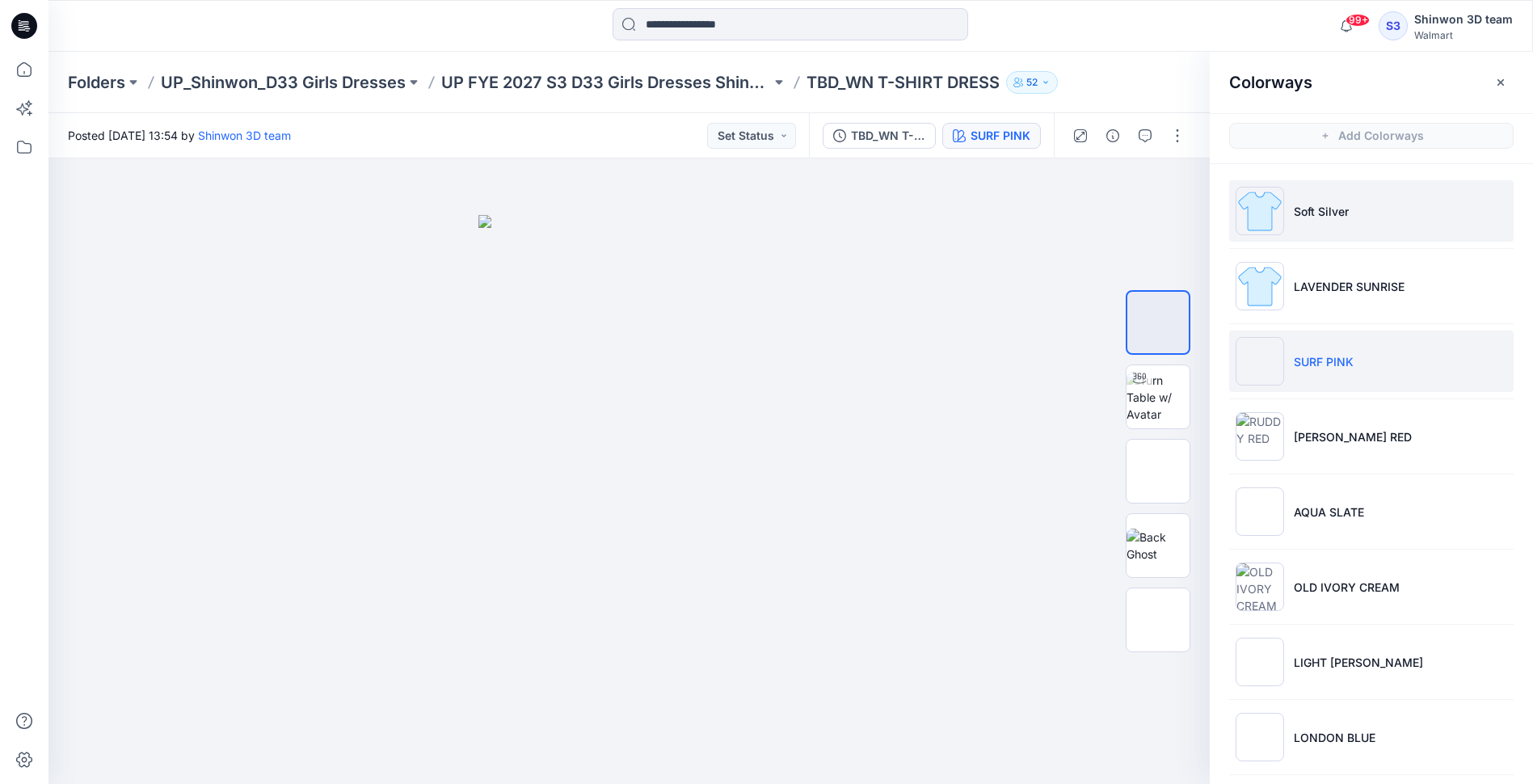
click at [1257, 228] on img at bounding box center [1260, 211] width 49 height 49
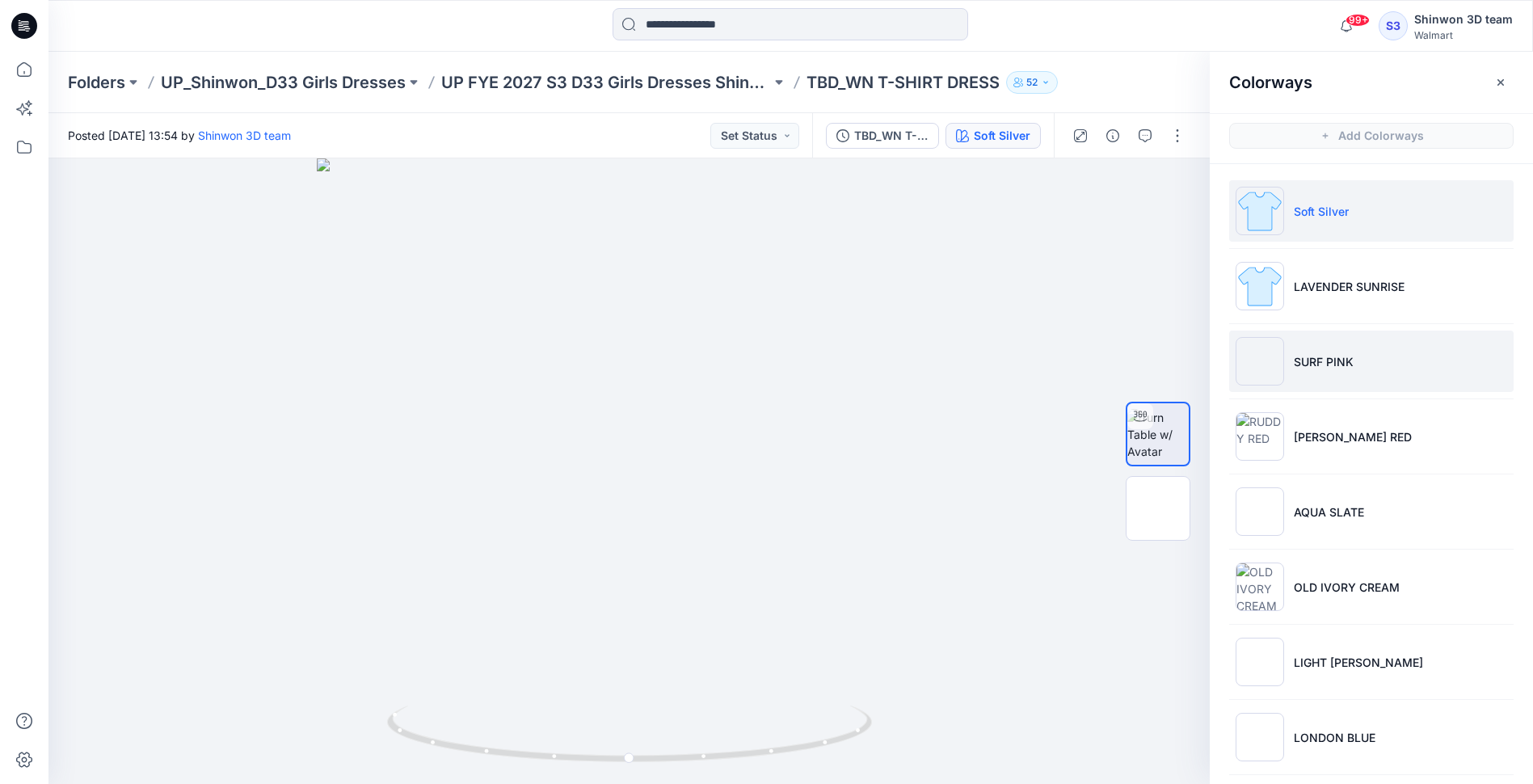
click at [1314, 356] on p "SURF PINK" at bounding box center [1323, 362] width 60 height 17
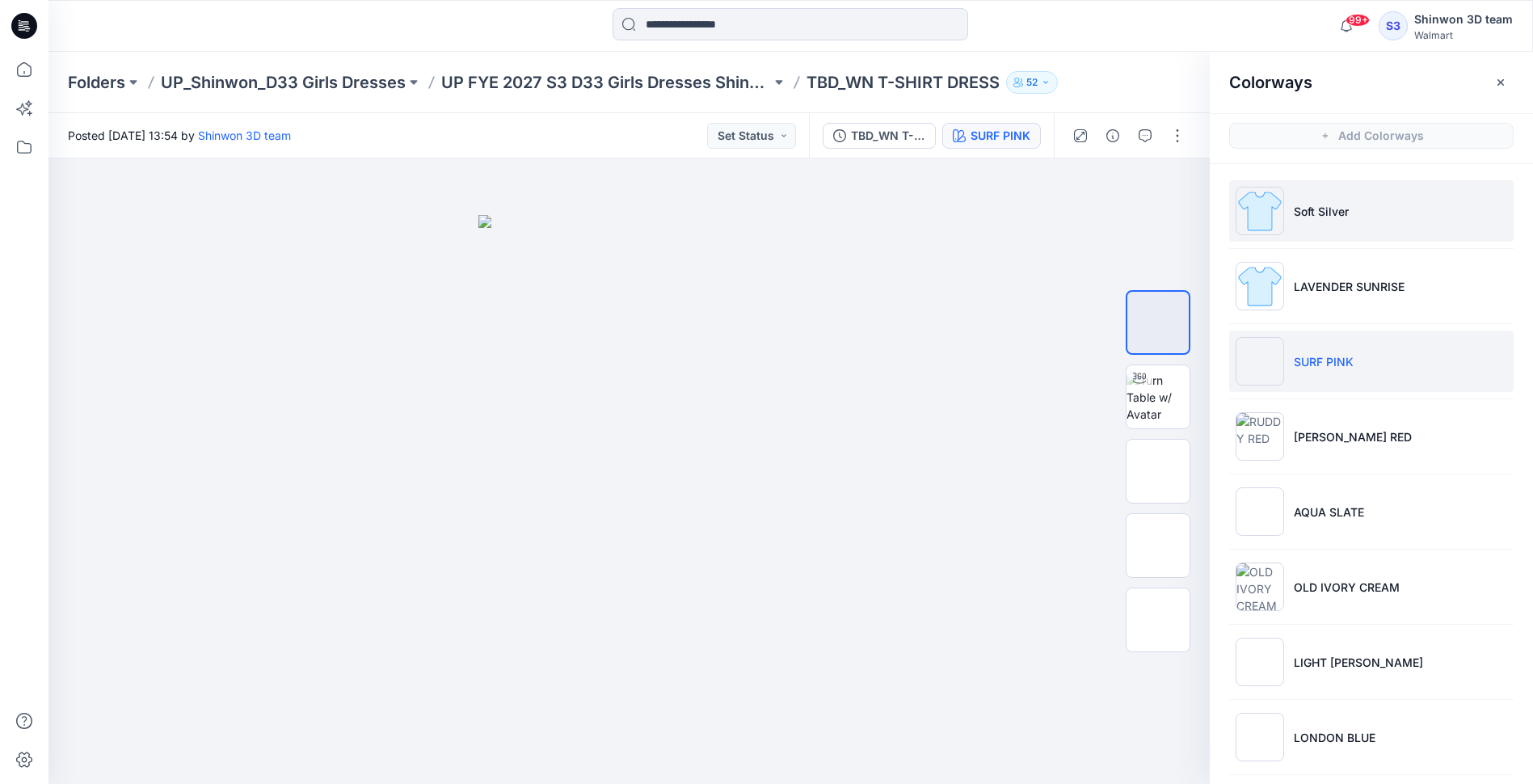
click at [1321, 203] on p "Soft Silver" at bounding box center [1321, 212] width 55 height 17
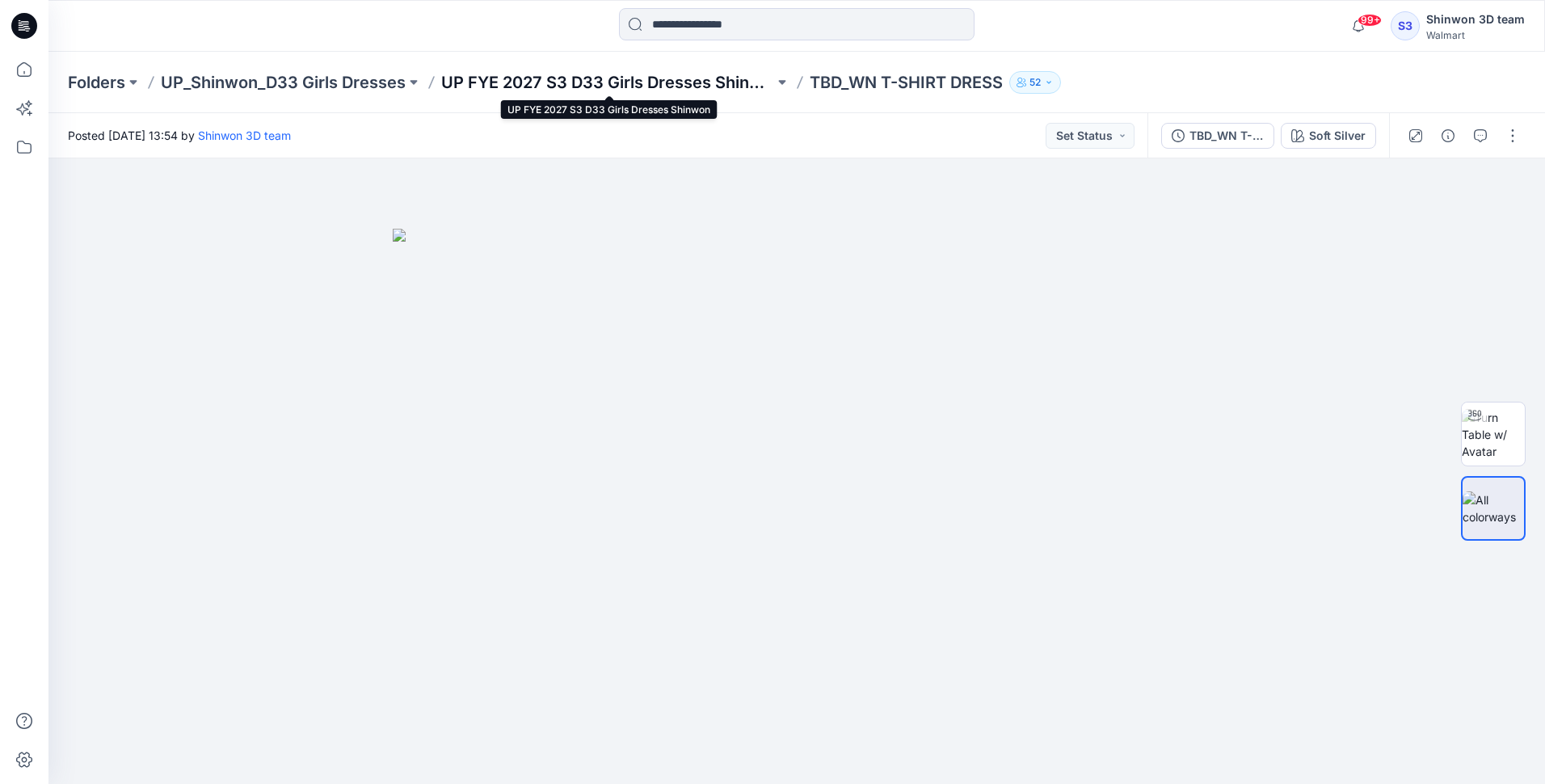
click at [602, 84] on p "UP FYE 2027 S3 D33 Girls Dresses Shinwon" at bounding box center [607, 82] width 333 height 23
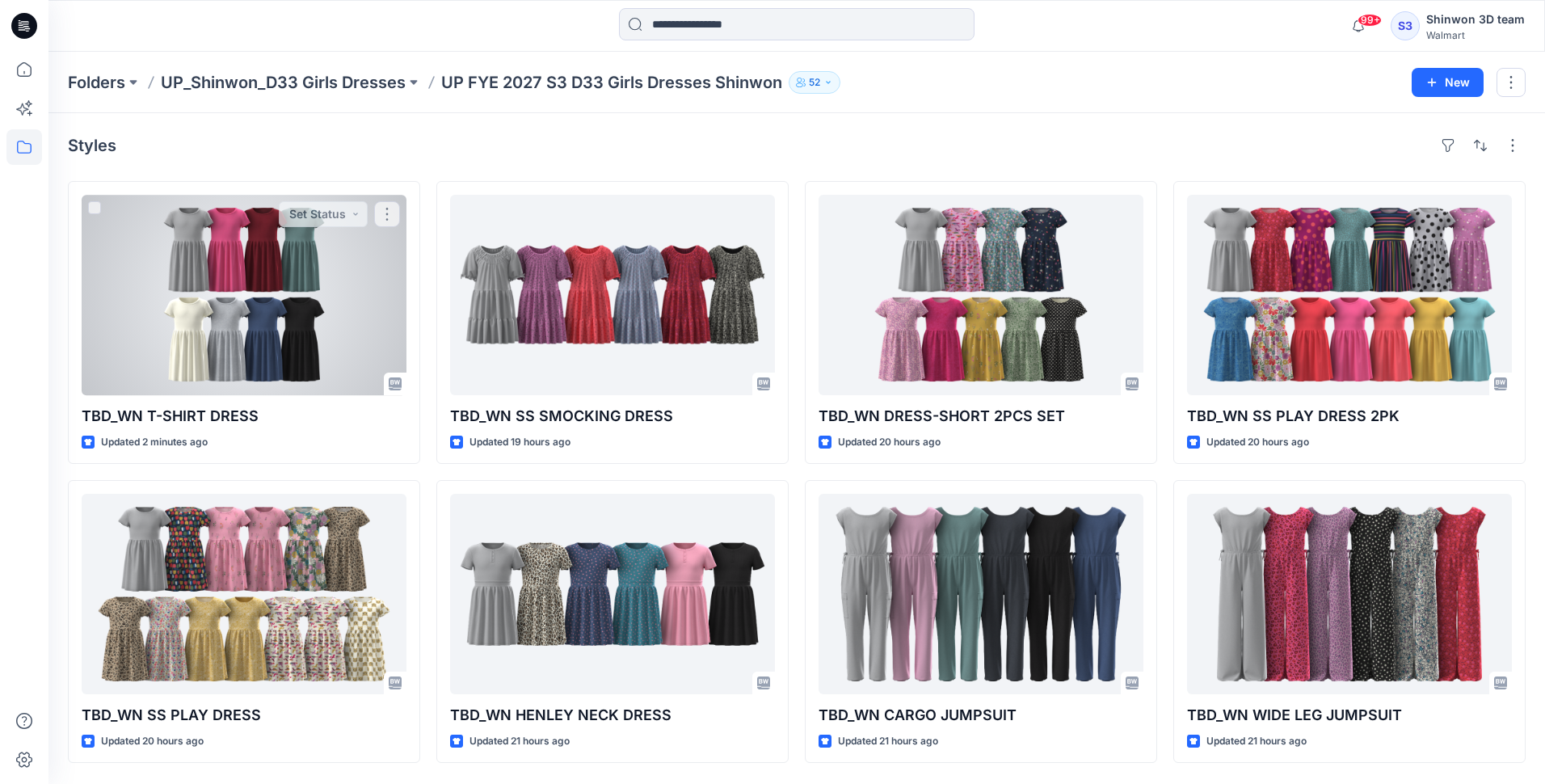
click at [339, 332] on div at bounding box center [244, 295] width 325 height 201
